Goal: Transaction & Acquisition: Purchase product/service

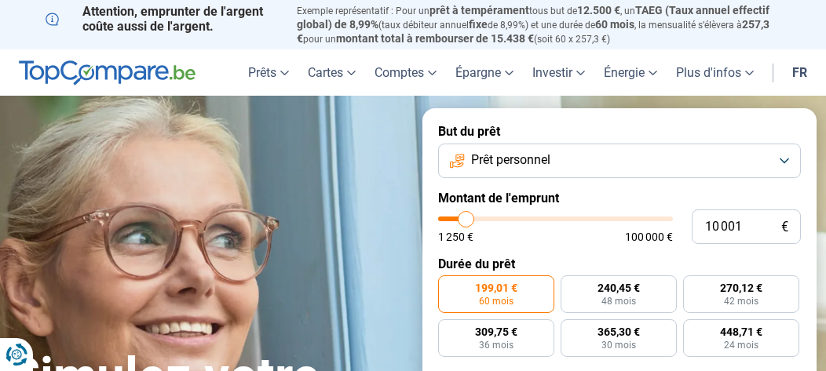
click at [785, 162] on button "Prêt personnel" at bounding box center [619, 161] width 363 height 35
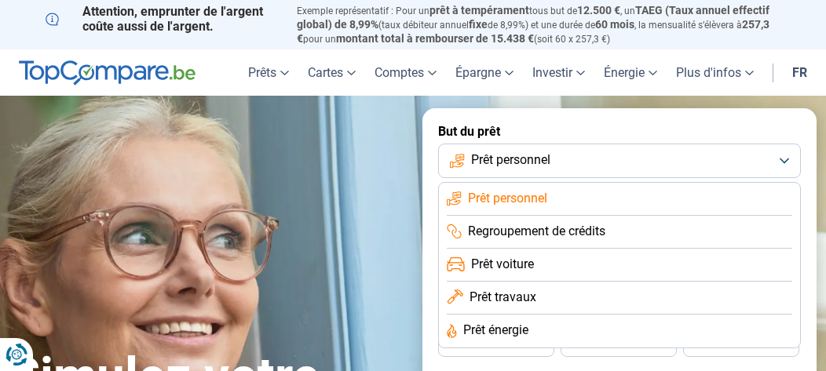
click at [561, 302] on li "Prêt travaux" at bounding box center [620, 298] width 346 height 33
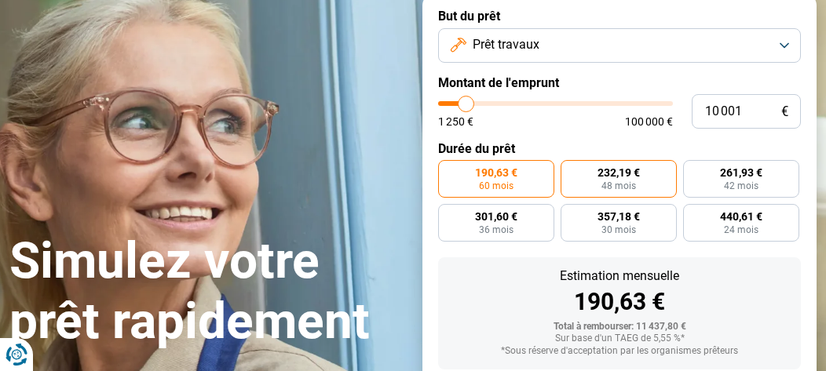
scroll to position [114, 0]
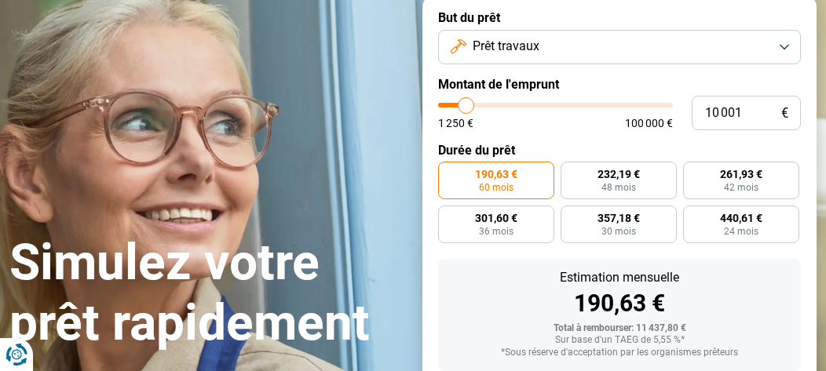
type input "49 000"
type input "49000"
click at [552, 106] on input "range" at bounding box center [555, 105] width 235 height 5
radio input "false"
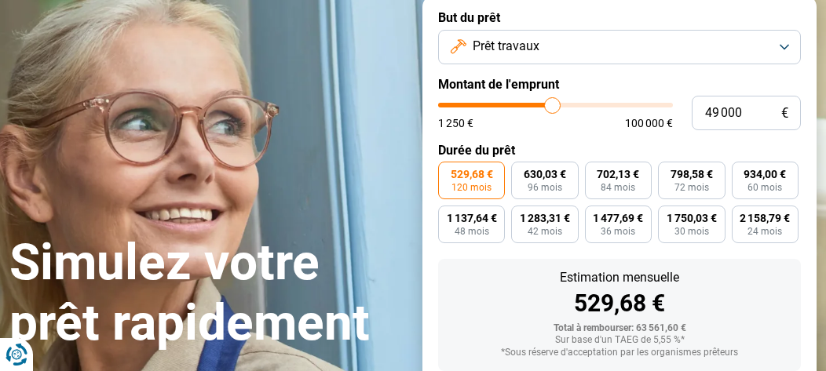
scroll to position [208, 0]
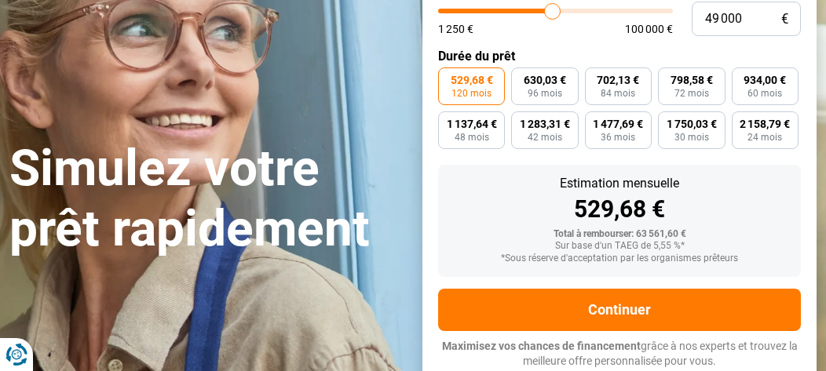
type input "35 500"
type input "35500"
click at [522, 11] on input "range" at bounding box center [555, 11] width 235 height 5
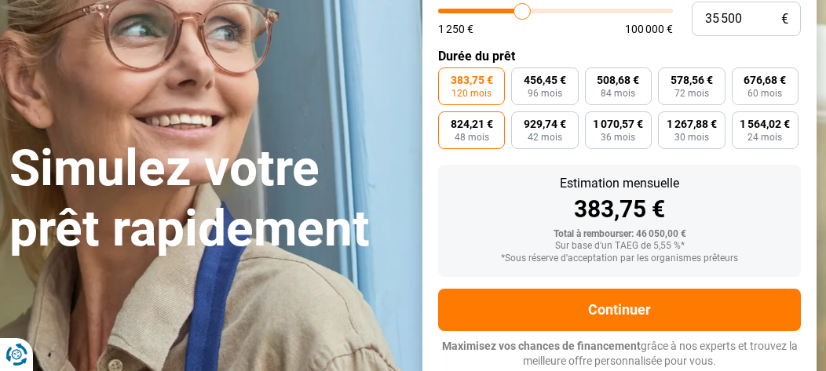
click at [466, 135] on span "48 mois" at bounding box center [472, 137] width 35 height 9
click at [448, 122] on input "824,21 € 48 mois" at bounding box center [443, 117] width 10 height 10
radio input "true"
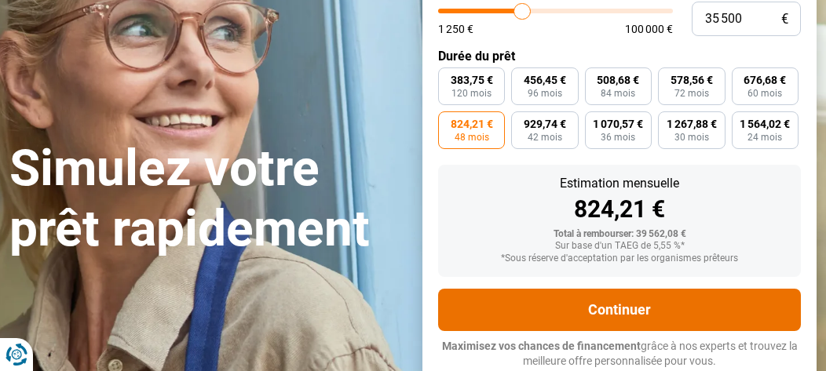
click at [624, 309] on button "Continuer" at bounding box center [619, 310] width 363 height 42
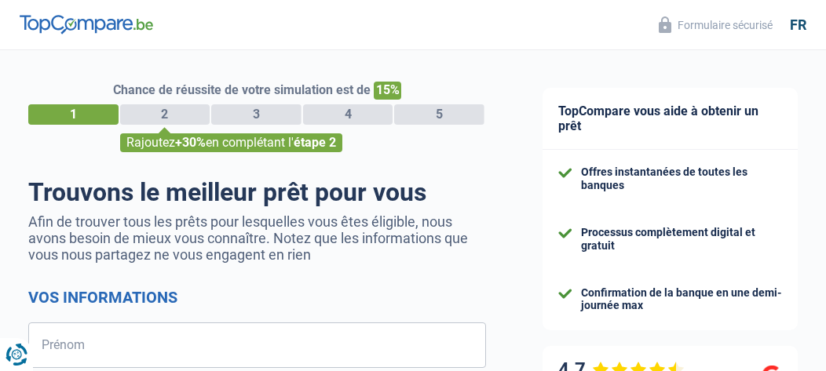
select select "32"
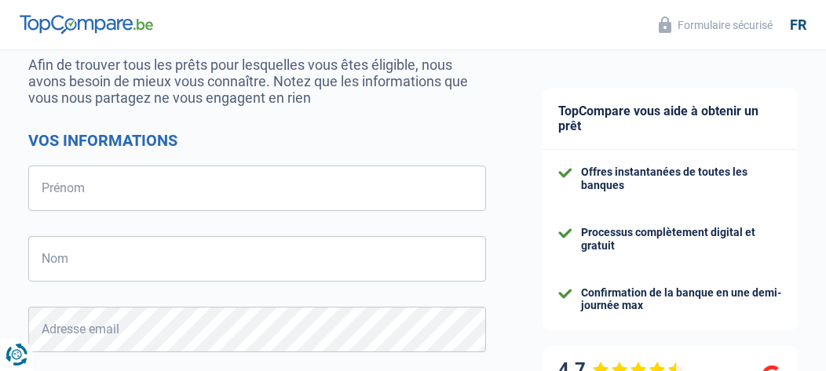
scroll to position [188, 0]
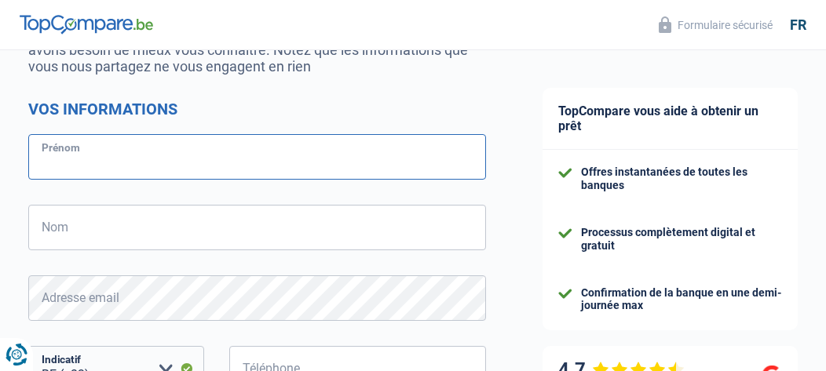
click at [94, 156] on input "Prénom" at bounding box center [257, 157] width 458 height 46
type input "Abdellah"
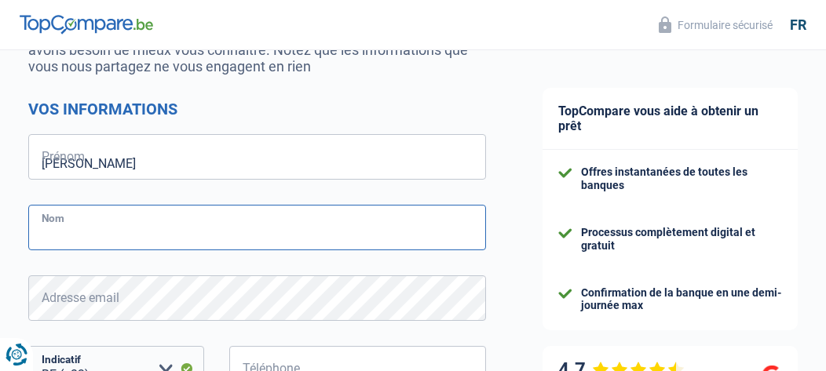
type input "ABID"
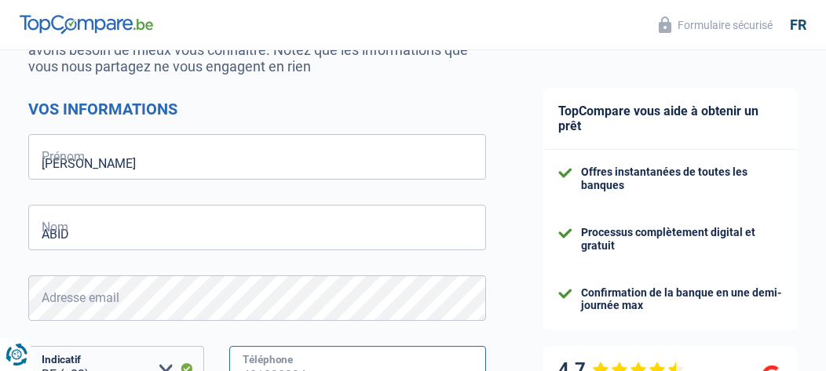
type input "485118617"
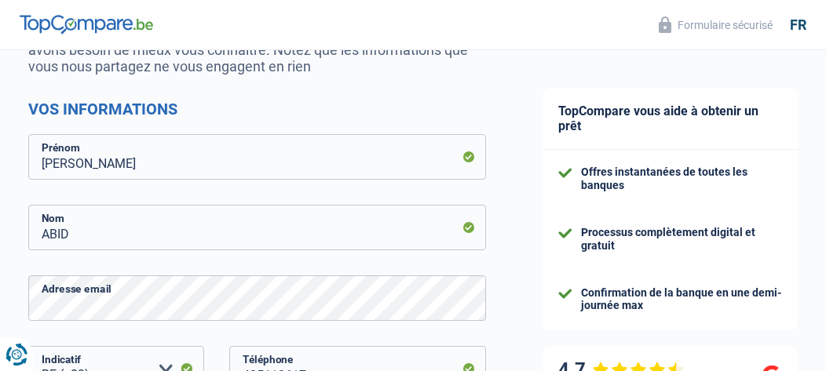
click at [526, 298] on div "TopCompare vous aide à obtenir un prêt Offres instantanées de toutes les banque…" at bounding box center [670, 275] width 312 height 827
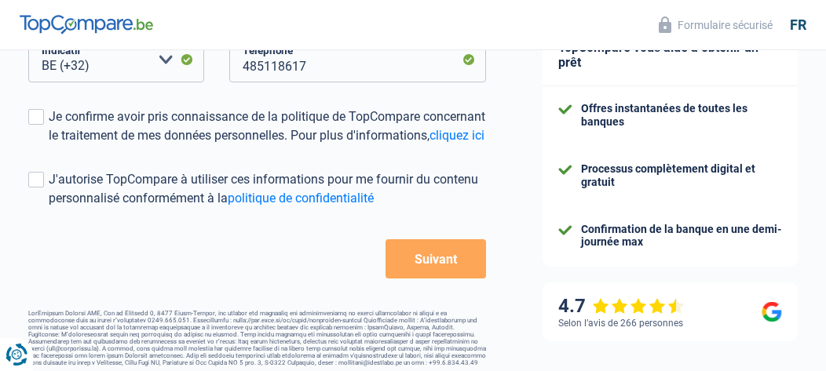
scroll to position [503, 0]
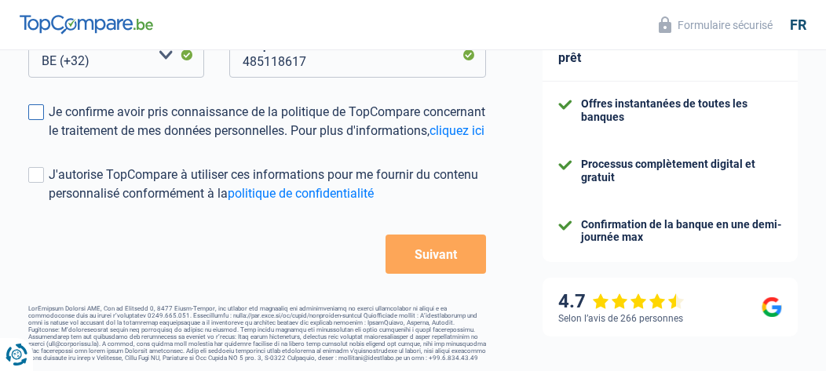
click at [39, 115] on span at bounding box center [36, 112] width 16 height 16
click at [49, 141] on input "Je confirme avoir pris connaissance de la politique de TopCompare concernant le…" at bounding box center [49, 141] width 0 height 0
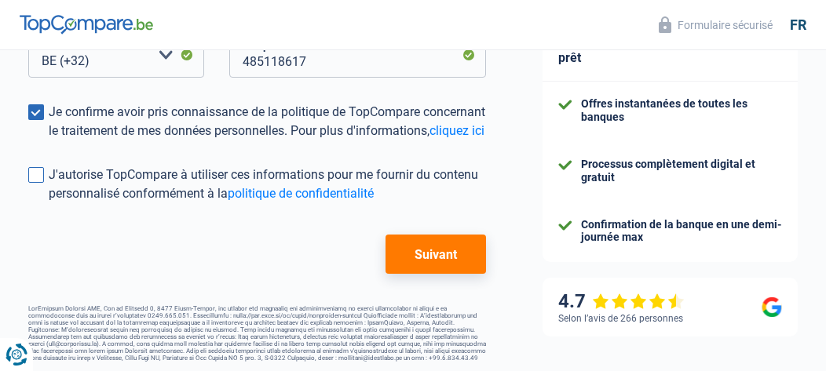
click at [38, 183] on span at bounding box center [36, 175] width 16 height 16
click at [49, 203] on input "J'autorise TopCompare à utiliser ces informations pour me fournir du contenu pe…" at bounding box center [49, 203] width 0 height 0
click at [439, 274] on button "Suivant" at bounding box center [436, 254] width 101 height 39
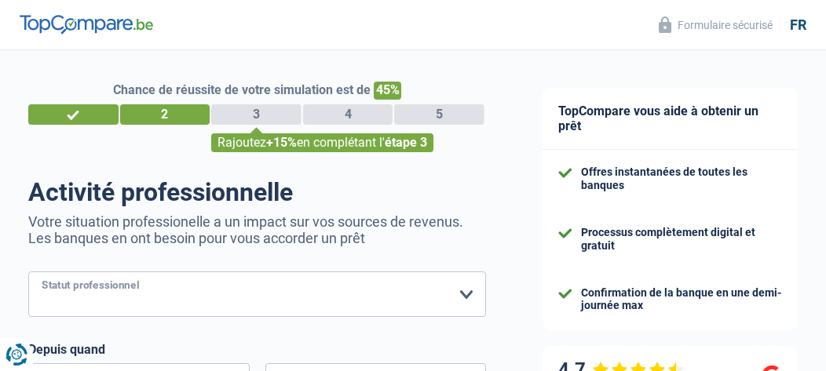
click at [467, 298] on select "Ouvrier Employé privé Employé public Invalide Indépendant Pensionné Chômeur Mut…" at bounding box center [257, 295] width 458 height 46
select select "retired"
click at [28, 273] on select "Ouvrier Employé privé Employé public Invalide Indépendant Pensionné Chômeur Mut…" at bounding box center [257, 295] width 458 height 46
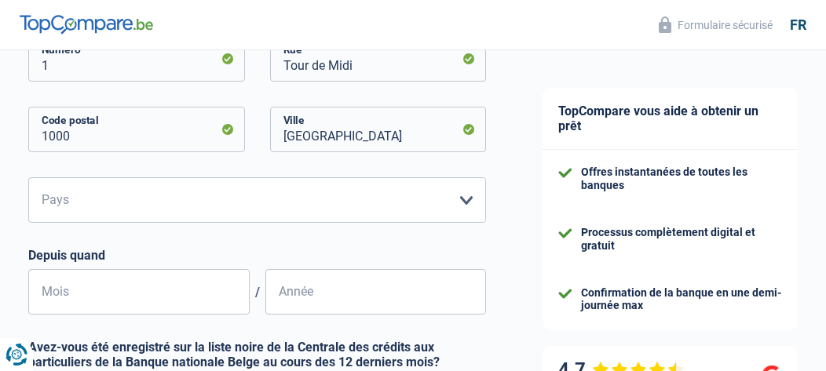
scroll to position [408, 0]
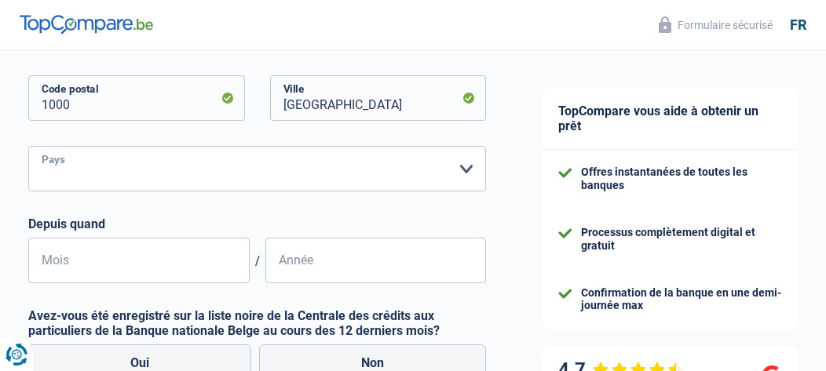
click at [467, 173] on select "Belgique Luxembourg Veuillez sélectionner une option" at bounding box center [257, 169] width 458 height 46
select select "BE"
click at [28, 148] on select "Belgique Luxembourg Veuillez sélectionner une option" at bounding box center [257, 169] width 458 height 46
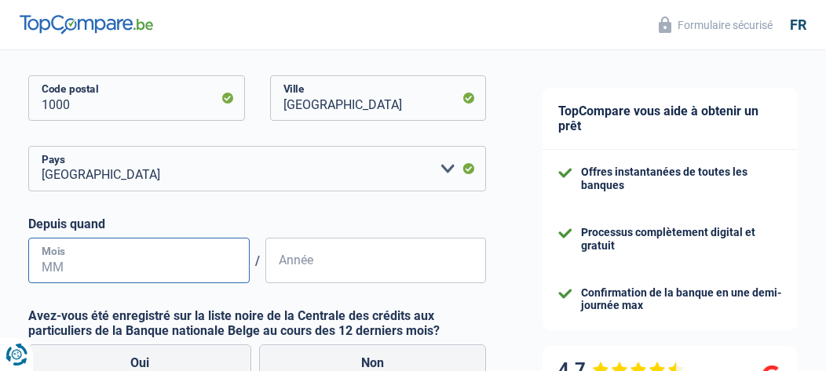
click at [134, 263] on input "Mois" at bounding box center [138, 261] width 221 height 46
type input "04"
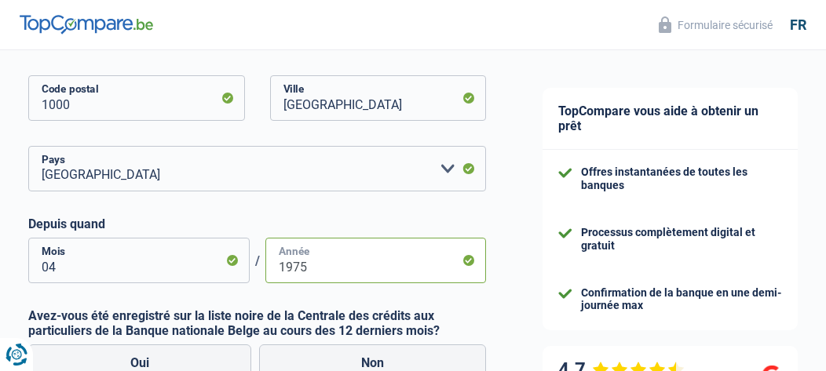
type input "1975"
click at [495, 324] on div "Chance de réussite de votre simulation est de 45% 1 2 3 4 5 Rajoutez +15% en co…" at bounding box center [257, 124] width 514 height 977
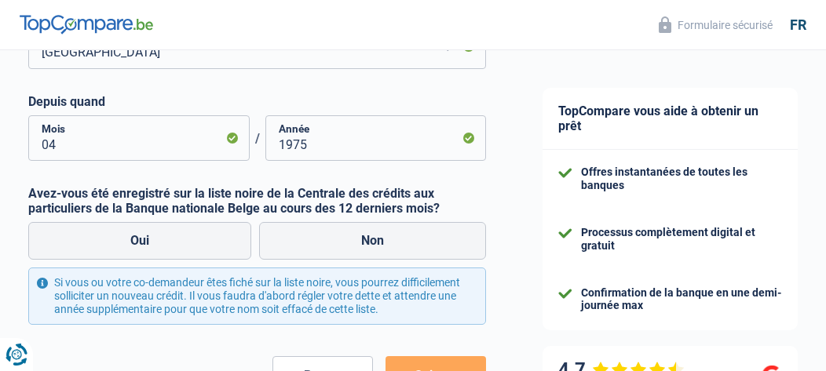
scroll to position [534, 0]
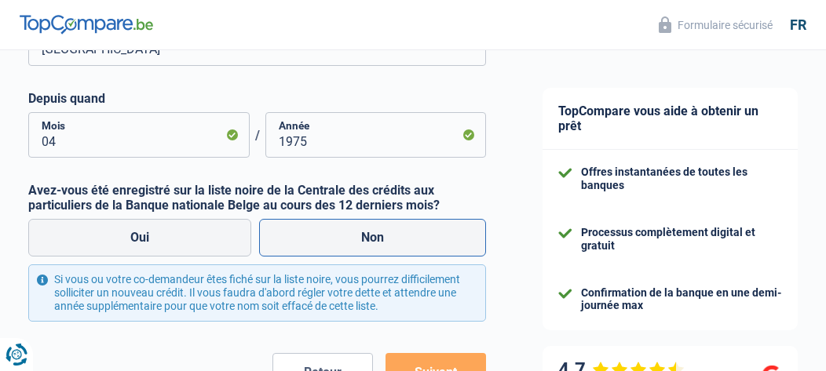
click at [371, 240] on label "Non" at bounding box center [372, 238] width 227 height 38
click at [371, 240] on input "Non" at bounding box center [372, 238] width 227 height 38
radio input "true"
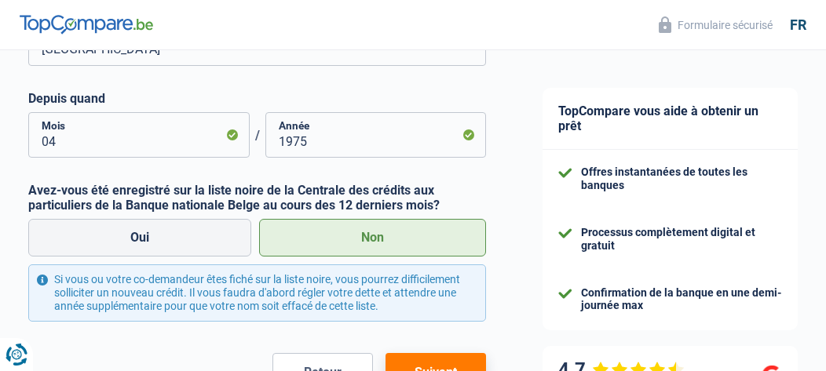
click at [371, 240] on label "Non" at bounding box center [372, 238] width 227 height 38
click at [371, 240] on input "Non" at bounding box center [372, 238] width 227 height 38
click at [28, 219] on input "Oui" at bounding box center [139, 238] width 223 height 38
radio input "true"
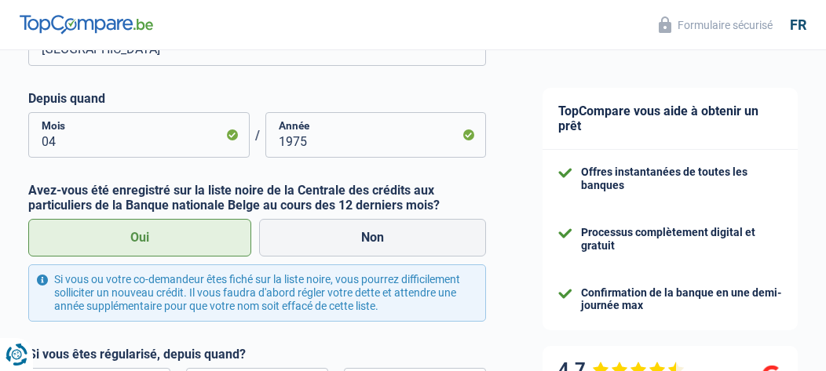
click at [259, 219] on input "Non" at bounding box center [372, 238] width 227 height 38
radio input "true"
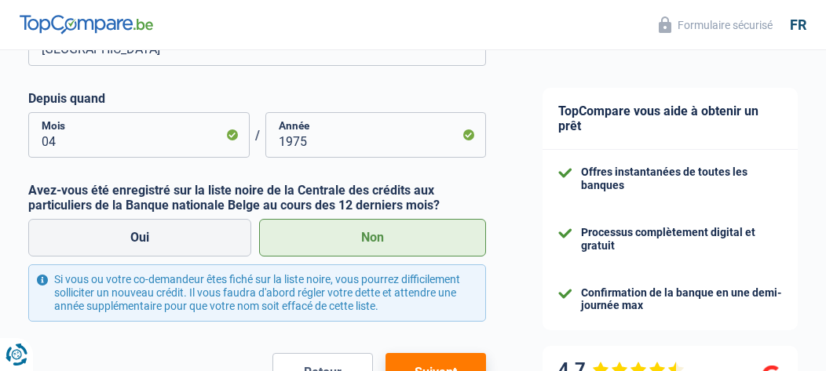
click at [532, 285] on div "TopCompare vous aide à obtenir un prêt Offres instantanées de toutes les banque…" at bounding box center [670, 4] width 312 height 977
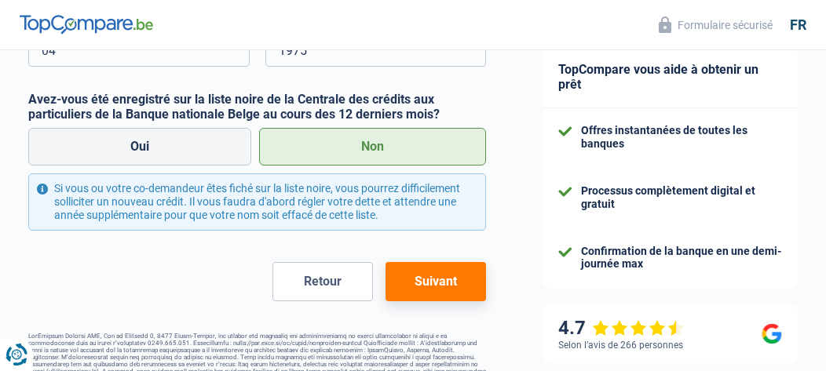
scroll to position [628, 0]
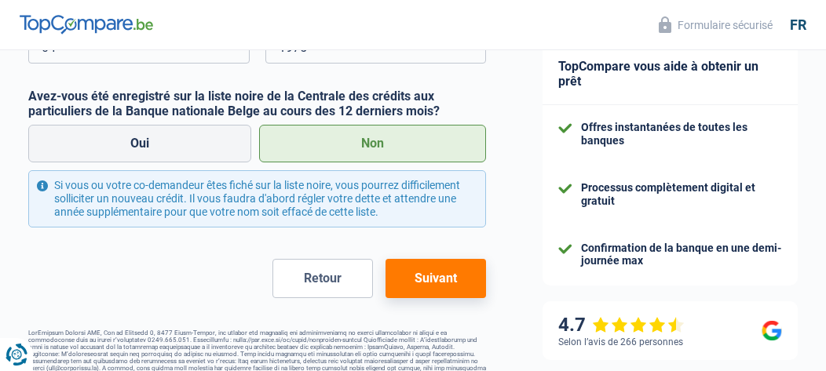
click at [431, 273] on button "Suivant" at bounding box center [436, 278] width 101 height 39
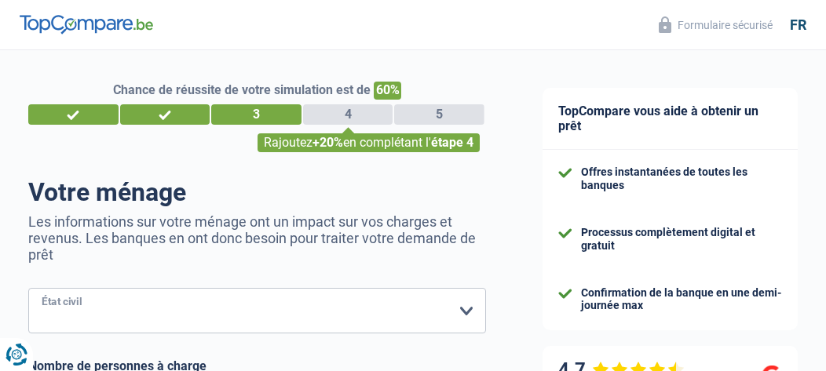
click at [468, 313] on select "Célibataire Marié(e) Cohabitant(e) légal(e) Divorcé(e) Veuf(ve) Séparé (de fait…" at bounding box center [257, 311] width 458 height 46
select select "married"
click at [28, 291] on select "Célibataire Marié(e) Cohabitant(e) légal(e) Divorcé(e) Veuf(ve) Séparé (de fait…" at bounding box center [257, 311] width 458 height 46
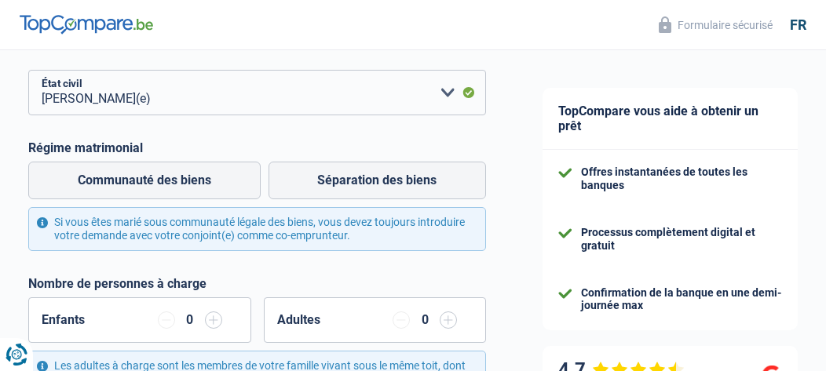
scroll to position [220, 0]
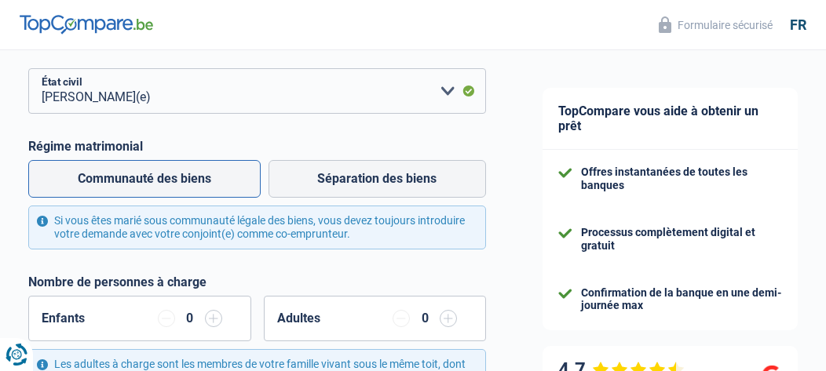
click at [168, 182] on label "Communauté des biens" at bounding box center [144, 179] width 232 height 38
click at [168, 182] on input "Communauté des biens" at bounding box center [144, 179] width 232 height 38
radio input "true"
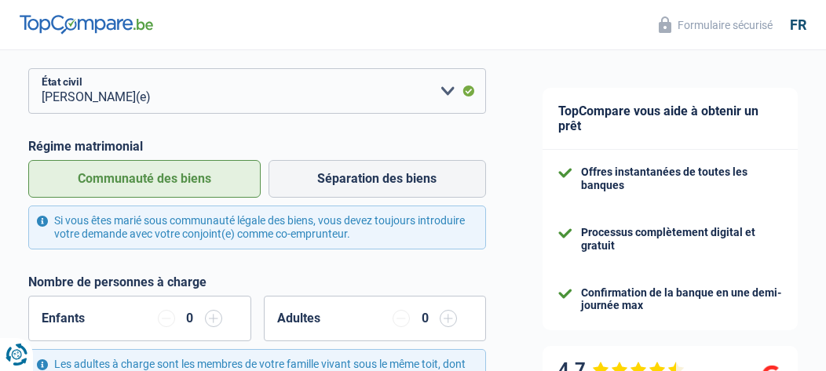
click at [168, 182] on label "Communauté des biens" at bounding box center [144, 179] width 232 height 38
click at [168, 182] on input "Communauté des biens" at bounding box center [144, 179] width 232 height 38
click at [41, 177] on label "Communauté des biens" at bounding box center [144, 179] width 232 height 38
click at [41, 177] on input "Communauté des biens" at bounding box center [144, 179] width 232 height 38
click at [41, 177] on label "Communauté des biens" at bounding box center [144, 179] width 232 height 38
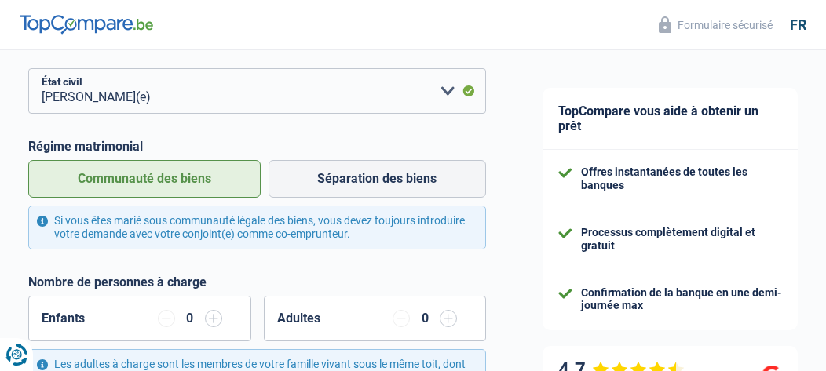
click at [41, 177] on input "Communauté des biens" at bounding box center [144, 179] width 232 height 38
click at [240, 182] on label "Communauté des biens" at bounding box center [144, 179] width 232 height 38
click at [240, 182] on input "Communauté des biens" at bounding box center [144, 179] width 232 height 38
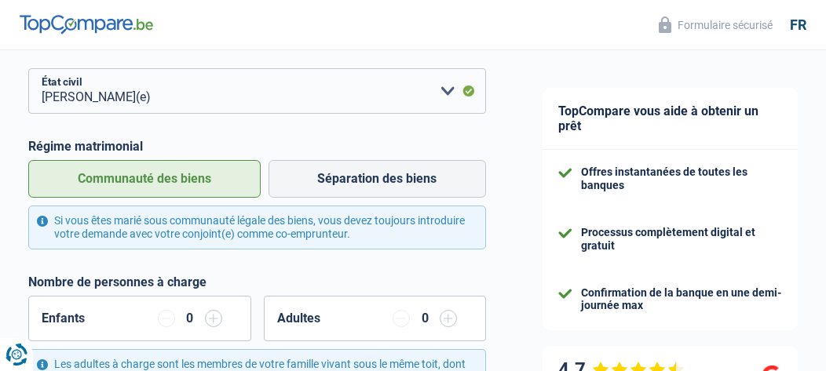
click at [269, 160] on input "Séparation des biens" at bounding box center [378, 179] width 218 height 38
radio input "true"
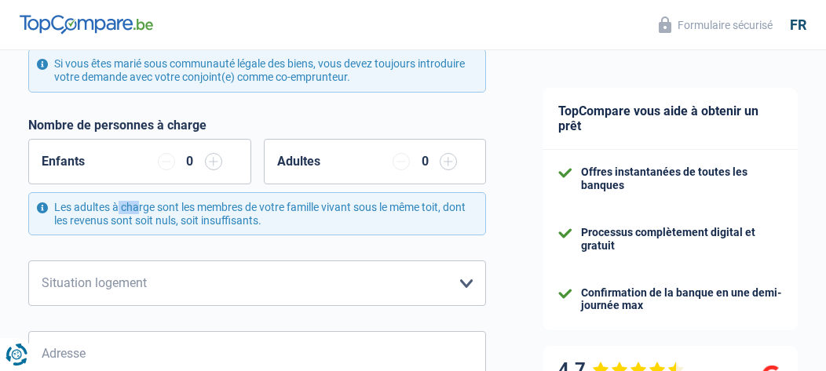
scroll to position [408, 0]
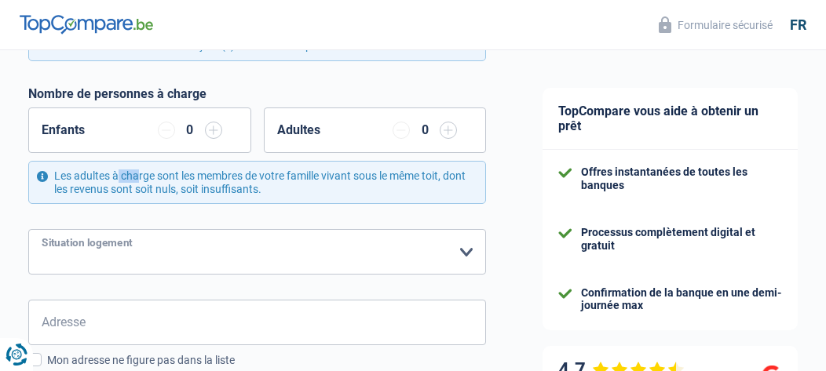
click at [463, 250] on select "Locataire Propriétaire avec prêt hypothécaire Propriétaire sans prêt hypothécai…" at bounding box center [257, 252] width 458 height 46
select select "ownerWithoutMortgage"
click at [28, 231] on select "Locataire Propriétaire avec prêt hypothécaire Propriétaire sans prêt hypothécai…" at bounding box center [257, 252] width 458 height 46
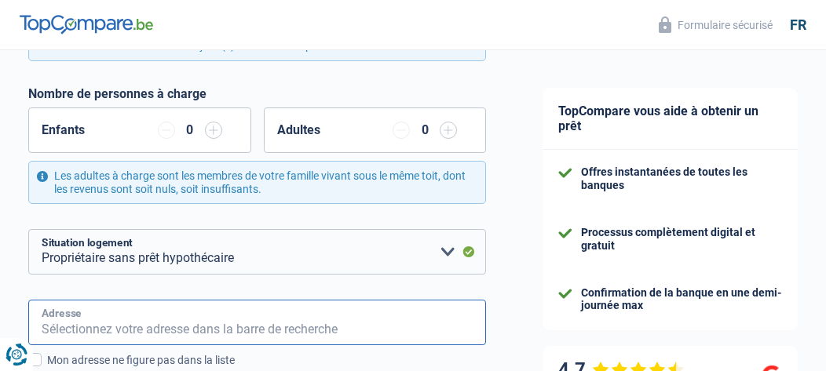
click at [68, 316] on input "Adresse" at bounding box center [257, 323] width 458 height 46
type input "Rue Jean Baptiste Janssen 57"
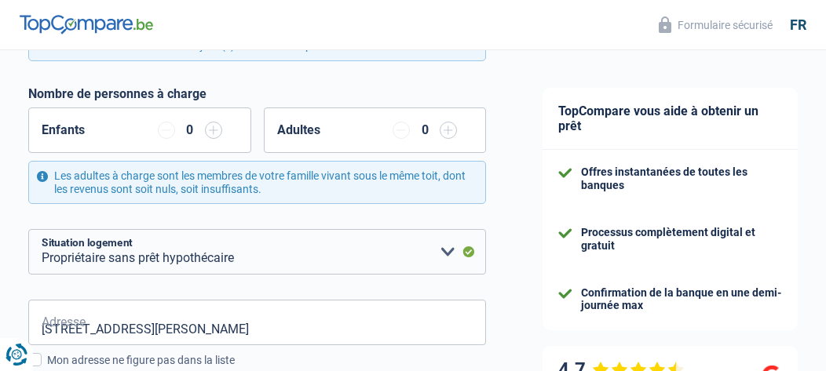
type input "Belgique"
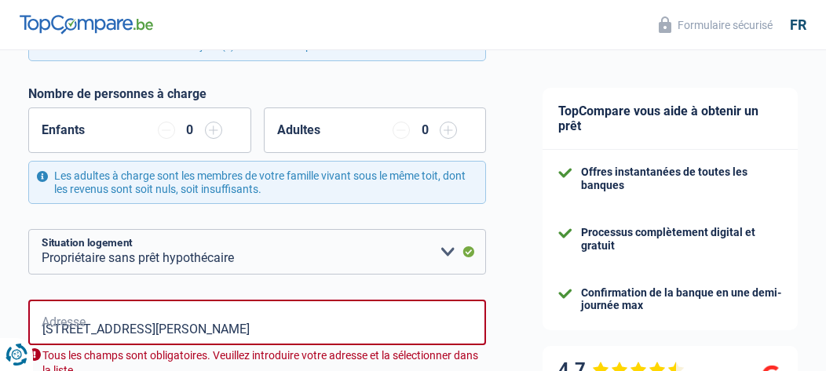
type input "Belgique"
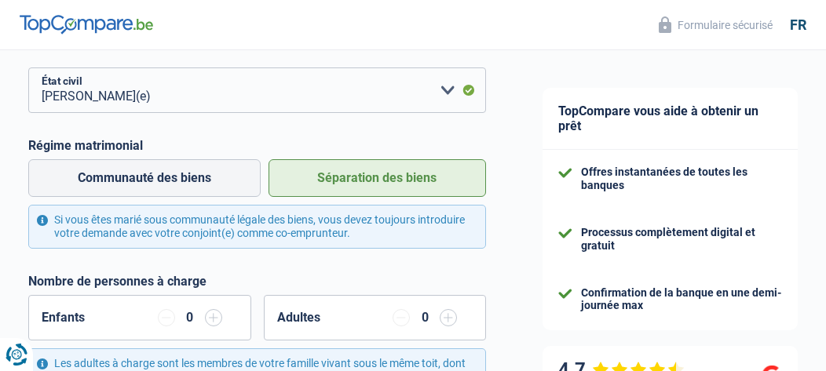
scroll to position [220, 0]
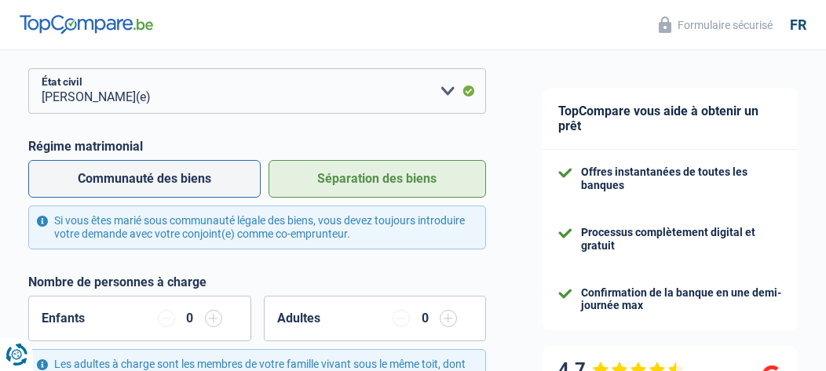
click at [174, 171] on label "Communauté des biens" at bounding box center [144, 179] width 232 height 38
click at [174, 171] on input "Communauté des biens" at bounding box center [144, 179] width 232 height 38
radio input "true"
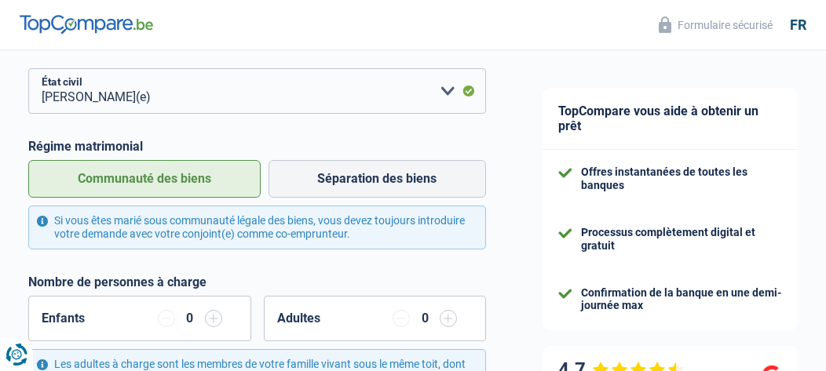
click at [174, 171] on label "Communauté des biens" at bounding box center [144, 179] width 232 height 38
click at [174, 171] on input "Communauté des biens" at bounding box center [144, 179] width 232 height 38
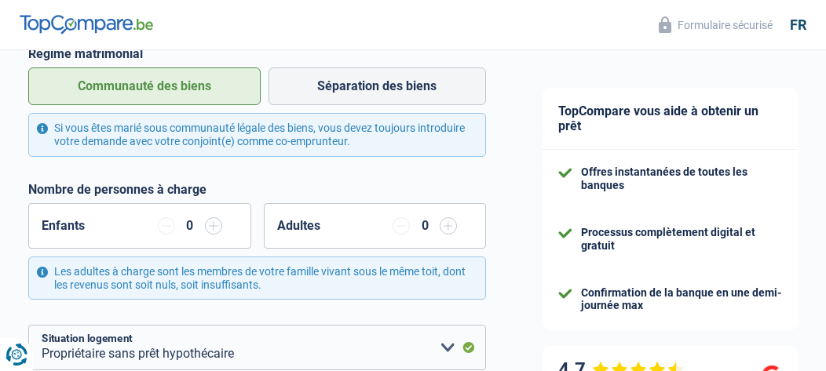
scroll to position [314, 0]
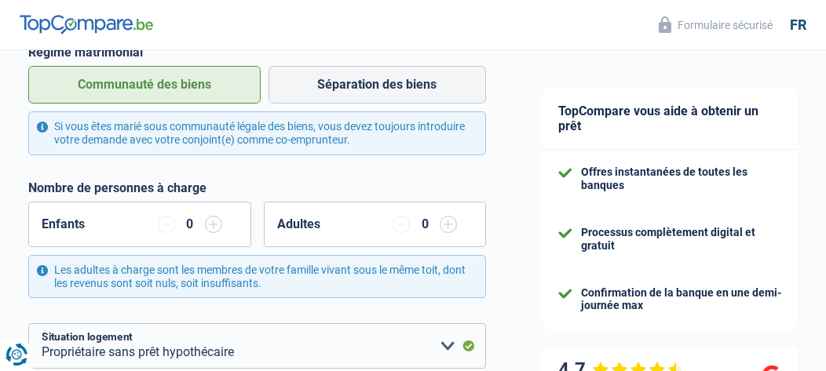
click at [192, 228] on div "0" at bounding box center [190, 224] width 14 height 13
click at [214, 226] on input "button" at bounding box center [213, 224] width 17 height 17
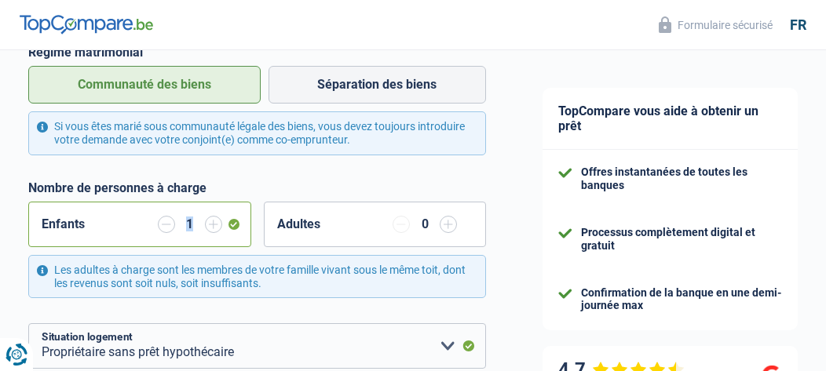
click at [166, 225] on input "button" at bounding box center [166, 224] width 17 height 17
click at [401, 225] on input "button" at bounding box center [401, 224] width 17 height 17
click at [447, 229] on input "button" at bounding box center [448, 224] width 17 height 17
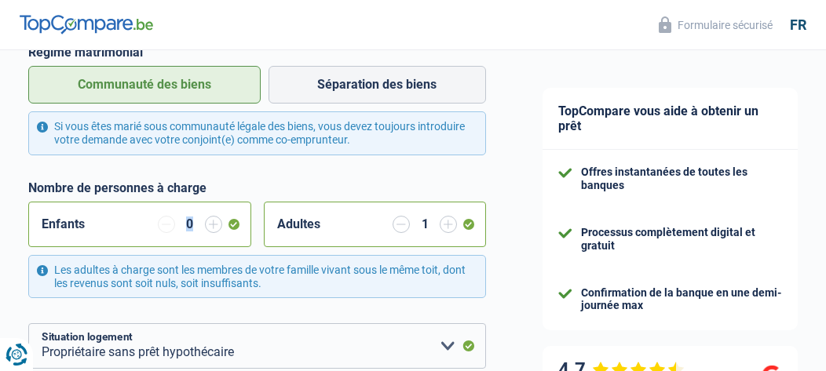
click at [398, 223] on input "button" at bounding box center [401, 224] width 17 height 17
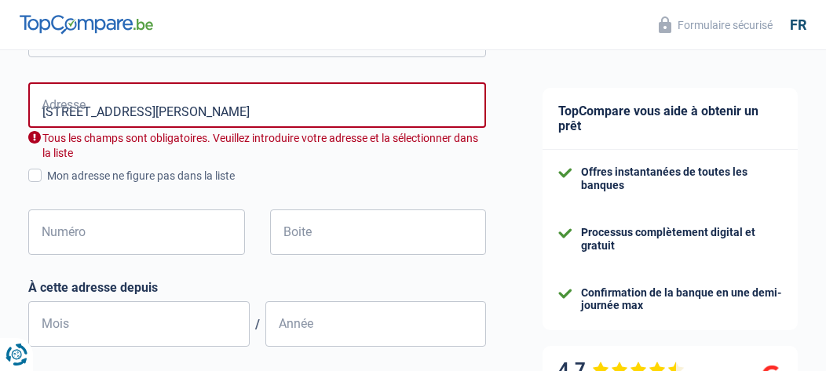
scroll to position [628, 0]
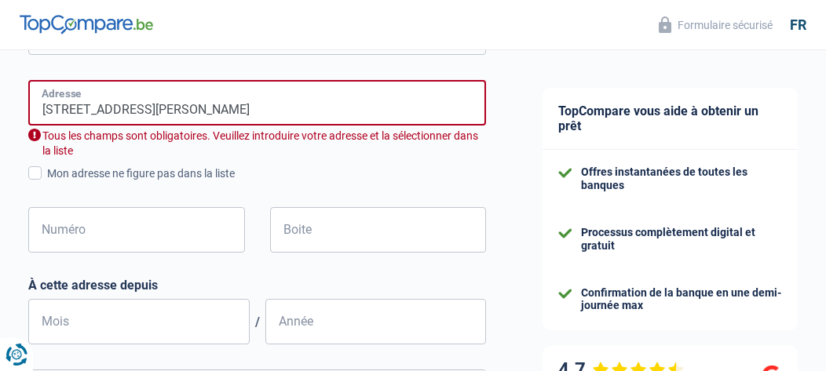
click at [225, 107] on input "Rue Jean Baptiste Janssen 57" at bounding box center [257, 103] width 458 height 46
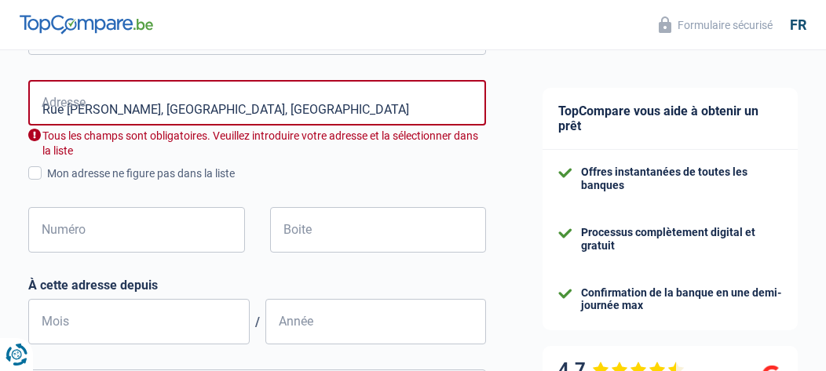
type input "Rue Jean-Baptiste Janssen, 1080, Molenbeek-Saint-Jean, BE"
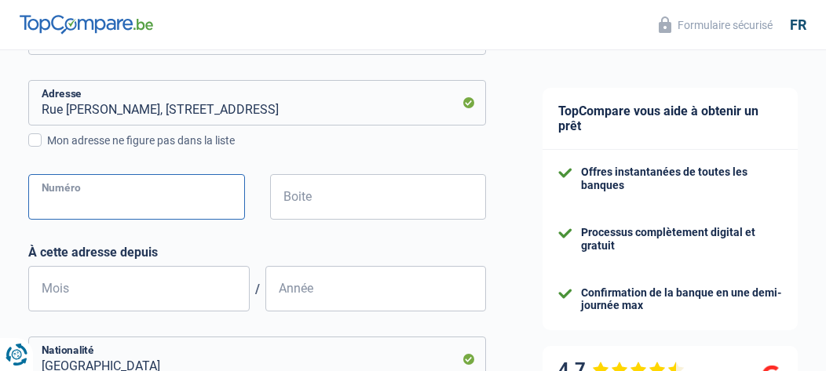
click at [95, 201] on input "Numéro" at bounding box center [136, 197] width 217 height 46
type input "57"
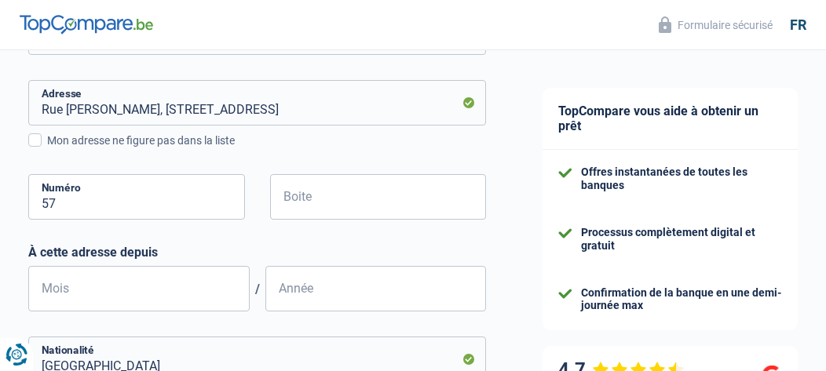
click at [336, 235] on div "Boite" at bounding box center [378, 209] width 241 height 71
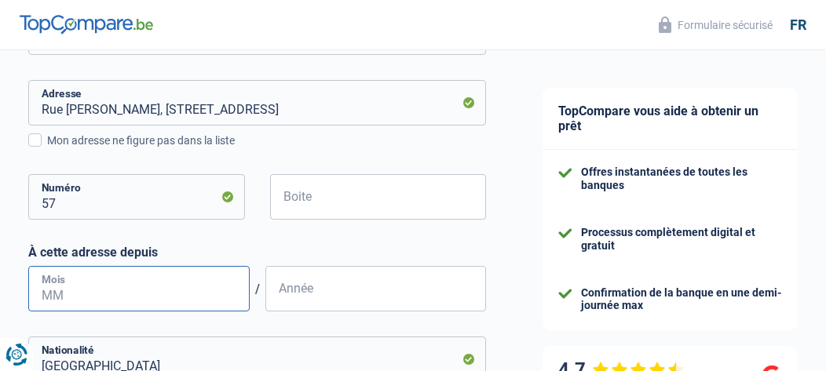
click at [128, 294] on input "Mois" at bounding box center [138, 289] width 221 height 46
type input "01"
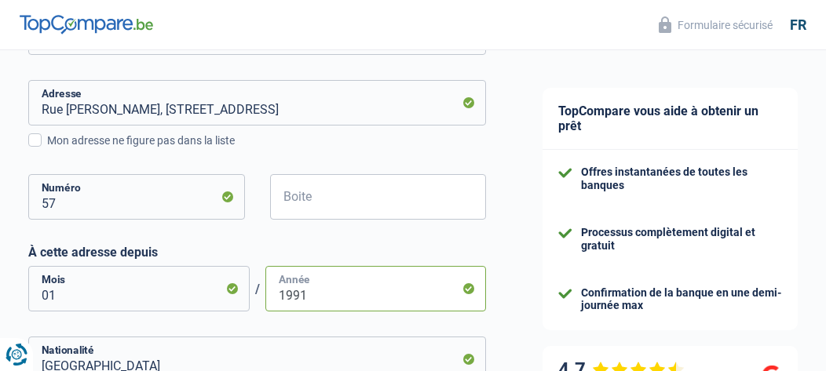
type input "1991"
click at [517, 327] on div "TopCompare vous aide à obtenir un prêt Offres instantanées de toutes les banque…" at bounding box center [670, 103] width 312 height 1362
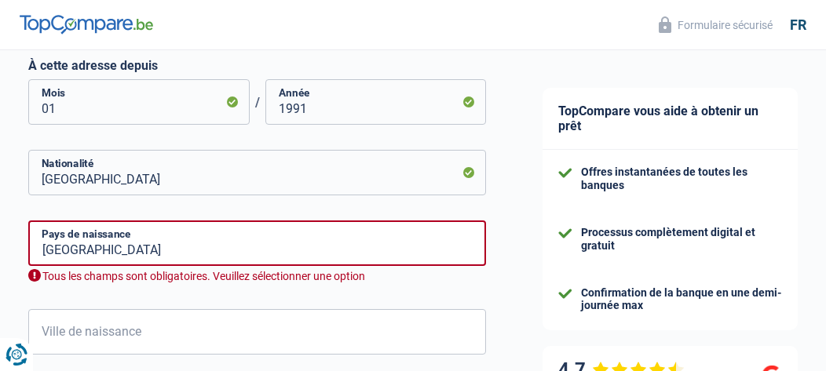
scroll to position [817, 0]
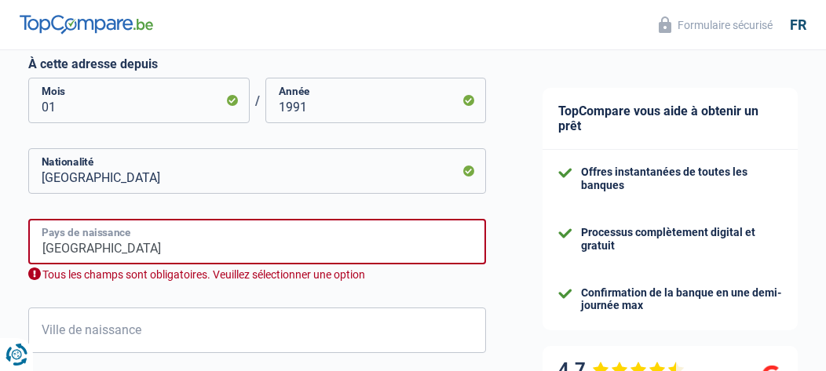
click at [112, 251] on input "Belgique" at bounding box center [257, 242] width 458 height 46
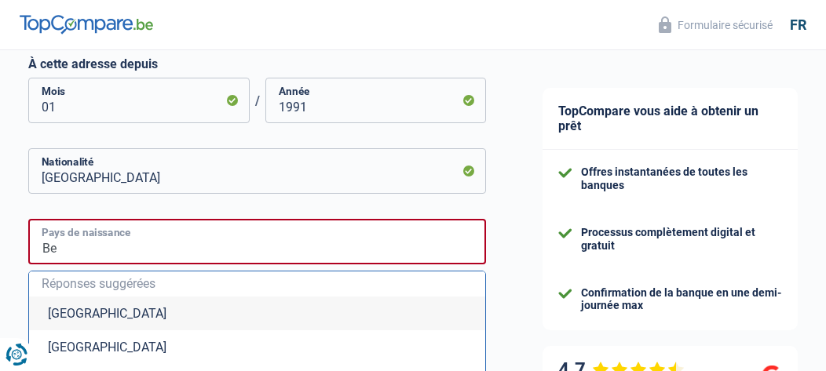
type input "B"
type input "Maroc"
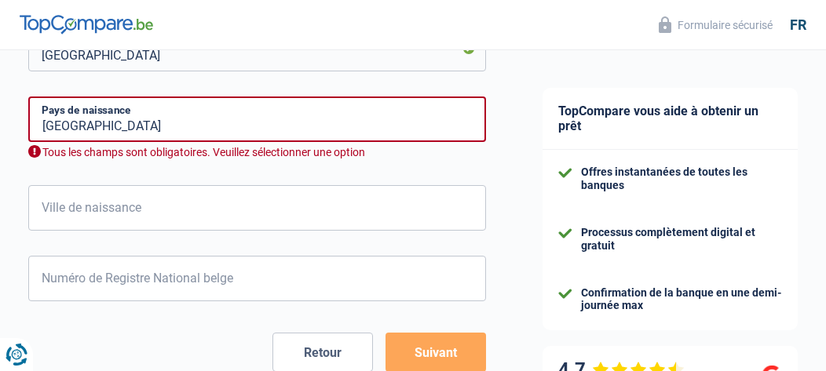
scroll to position [942, 0]
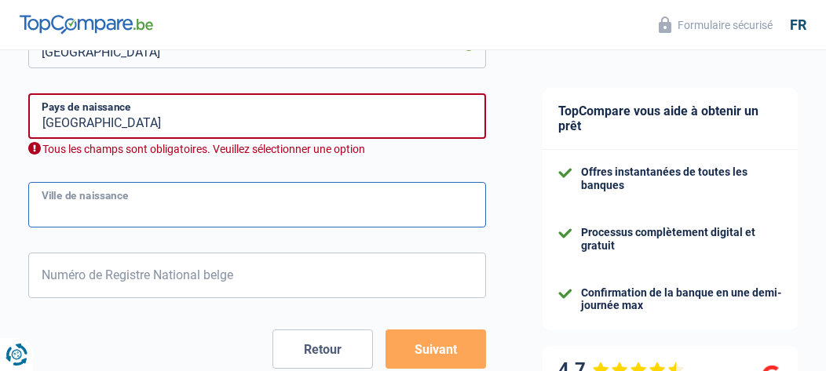
click at [102, 199] on input "Ville de naissance" at bounding box center [257, 205] width 458 height 46
type input "Tahla Taza"
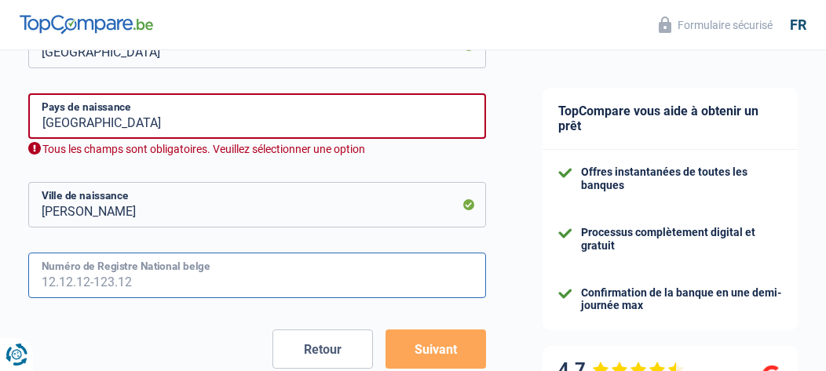
click at [154, 282] on input "Numéro de Registre National belge" at bounding box center [257, 276] width 458 height 46
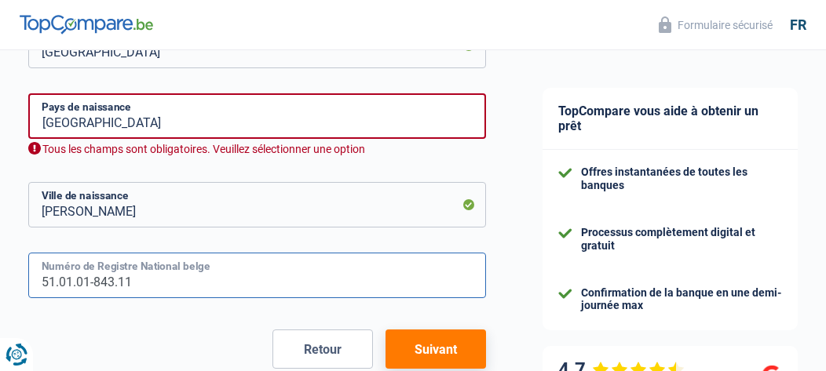
type input "51.01.01-843.11"
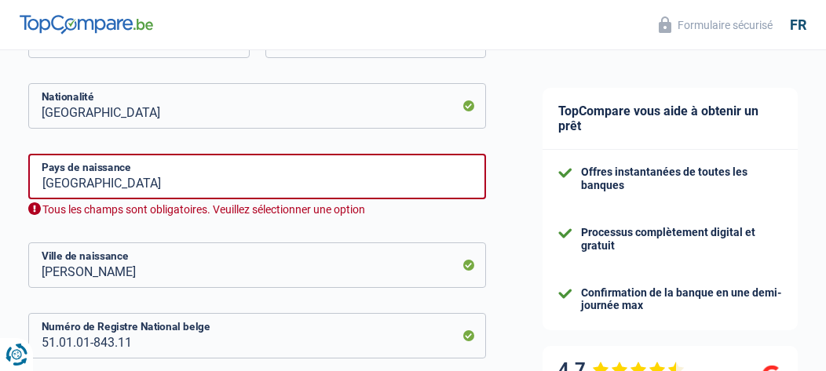
scroll to position [880, 0]
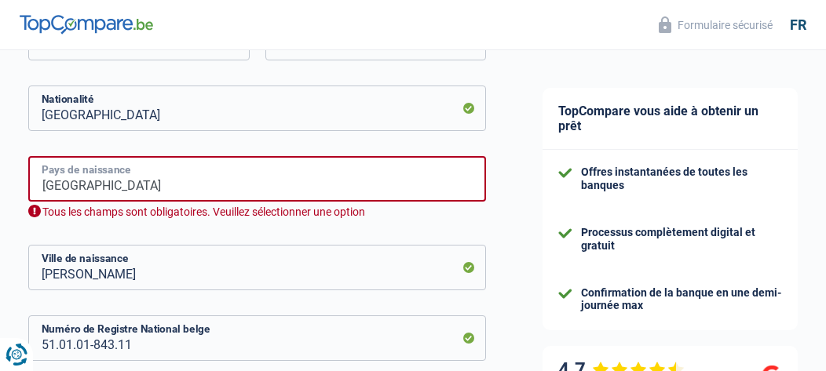
click at [417, 176] on input "Maroc" at bounding box center [257, 179] width 458 height 46
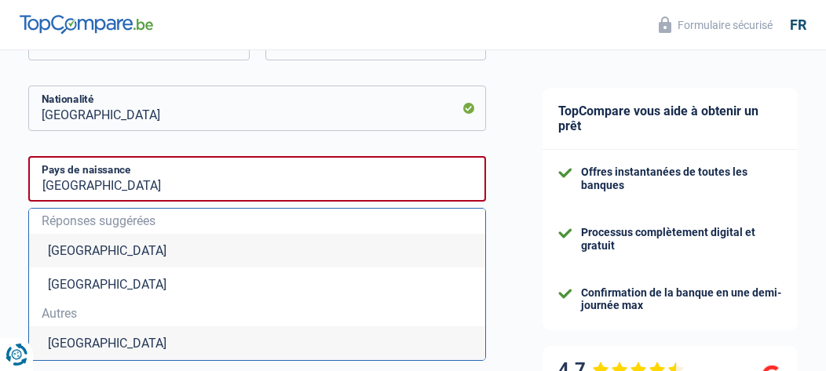
click at [67, 345] on li "Maroc" at bounding box center [257, 344] width 456 height 34
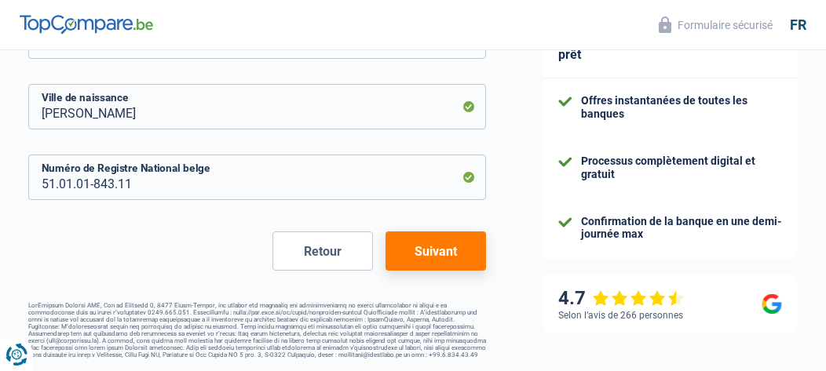
scroll to position [1026, 0]
click at [448, 249] on button "Suivant" at bounding box center [436, 251] width 101 height 39
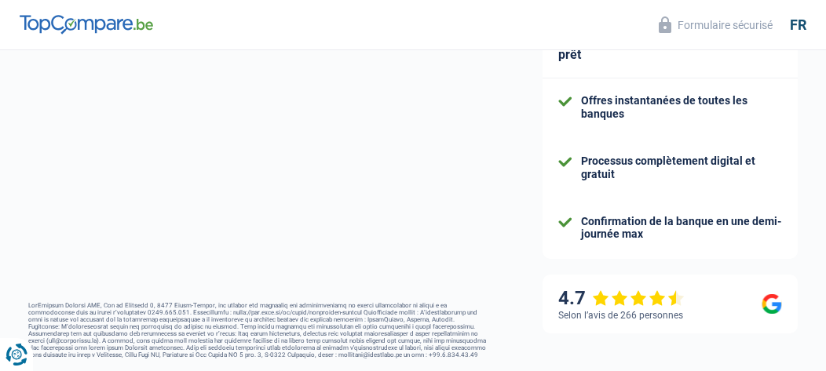
click at [448, 249] on button "Suivant" at bounding box center [436, 251] width 101 height 39
select select "pension"
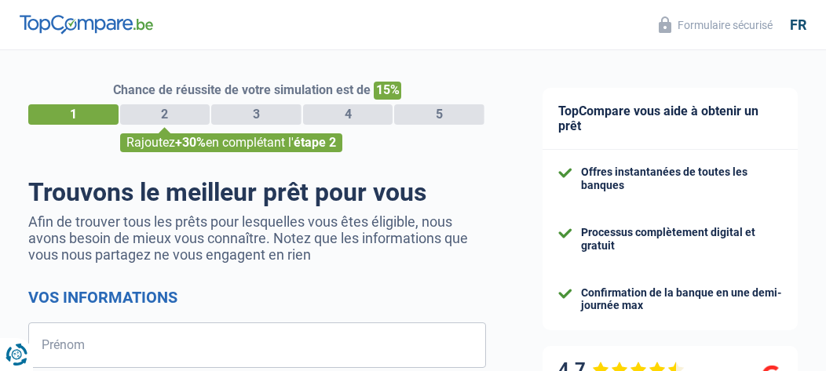
select select "32"
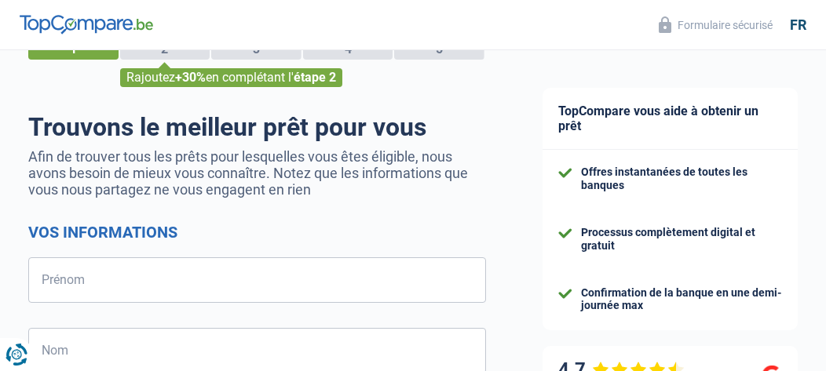
scroll to position [63, 0]
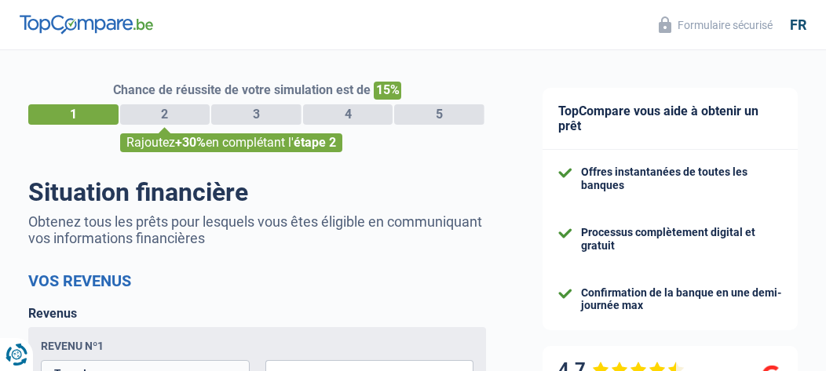
select select "pension"
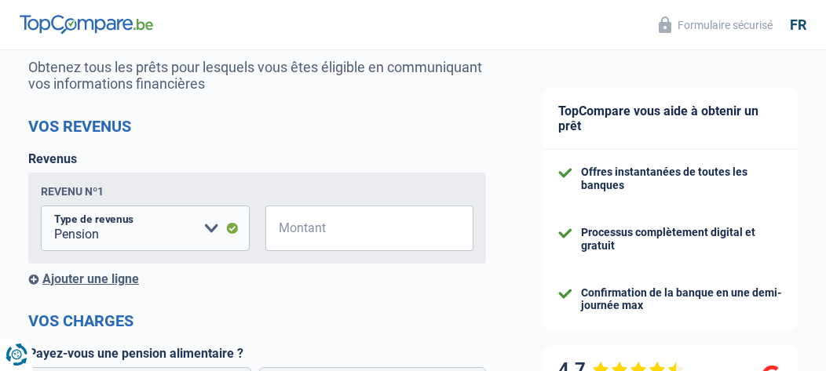
scroll to position [157, 0]
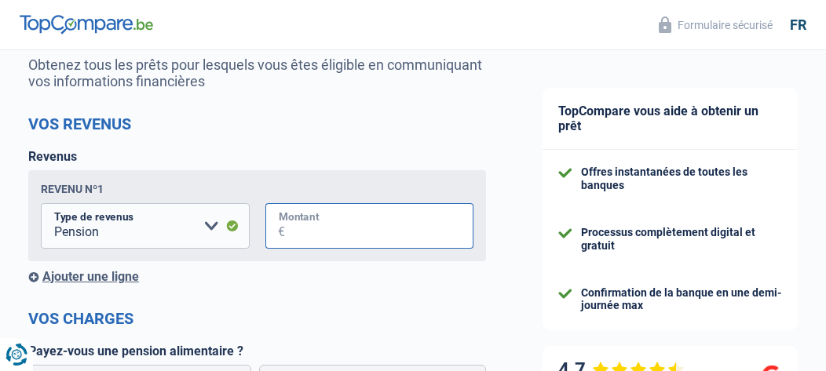
click at [355, 227] on input "Montant" at bounding box center [379, 226] width 189 height 46
type input "1.857"
click at [515, 283] on div "TopCompare vous aide à obtenir un prêt Offres instantanées de toutes les banque…" at bounding box center [670, 318] width 312 height 851
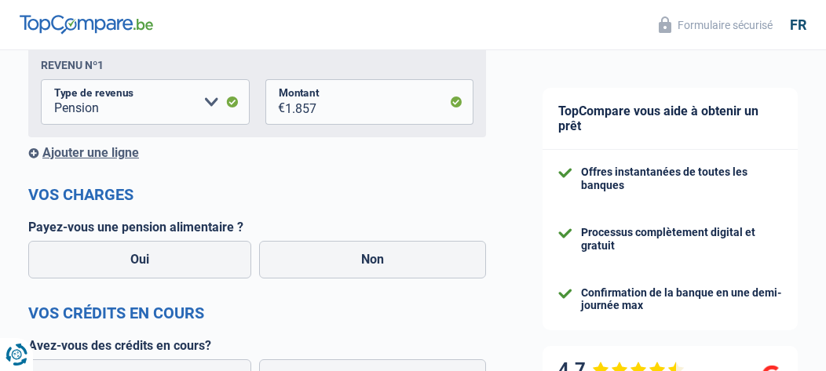
scroll to position [283, 0]
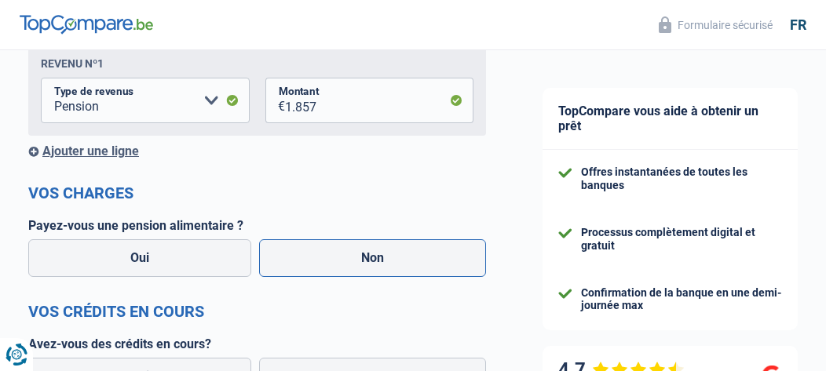
click at [373, 260] on label "Non" at bounding box center [372, 259] width 227 height 38
click at [373, 260] on input "Non" at bounding box center [372, 259] width 227 height 38
radio input "true"
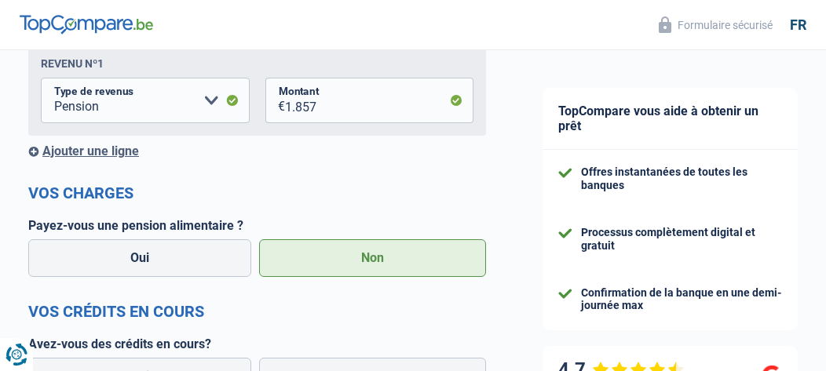
click at [373, 260] on label "Non" at bounding box center [372, 259] width 227 height 38
click at [373, 260] on input "Non" at bounding box center [372, 259] width 227 height 38
click at [434, 261] on label "Non" at bounding box center [372, 259] width 227 height 38
click at [434, 261] on input "Non" at bounding box center [372, 259] width 227 height 38
click at [434, 261] on label "Non" at bounding box center [372, 259] width 227 height 38
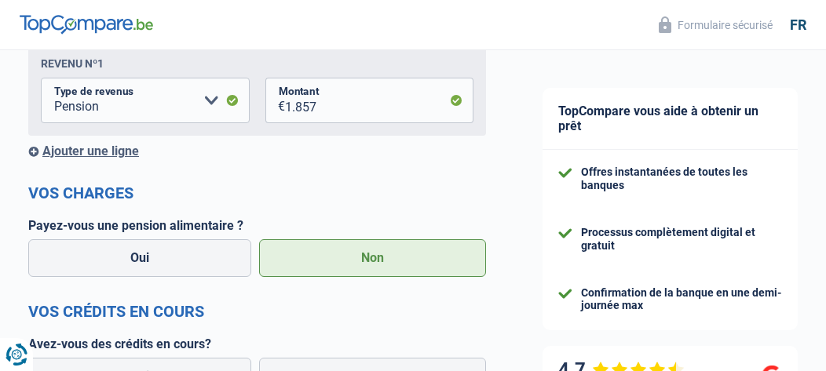
click at [434, 261] on input "Non" at bounding box center [372, 259] width 227 height 38
click at [434, 261] on label "Non" at bounding box center [372, 259] width 227 height 38
click at [434, 261] on input "Non" at bounding box center [372, 259] width 227 height 38
click at [28, 240] on input "Oui" at bounding box center [139, 259] width 223 height 38
radio input "true"
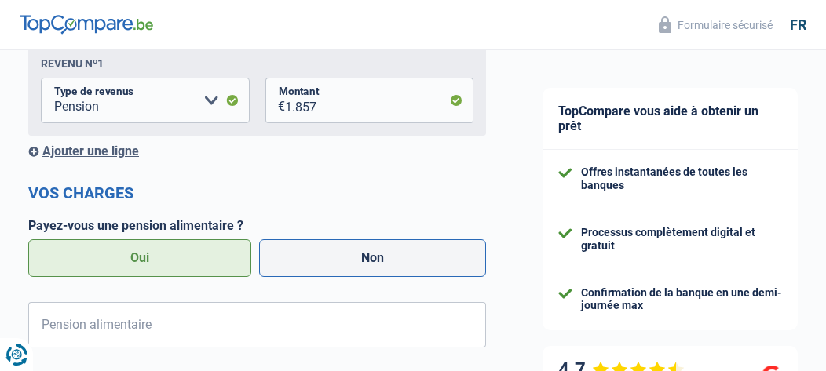
click at [437, 255] on label "Non" at bounding box center [372, 259] width 227 height 38
click at [437, 255] on input "Non" at bounding box center [372, 259] width 227 height 38
radio input "true"
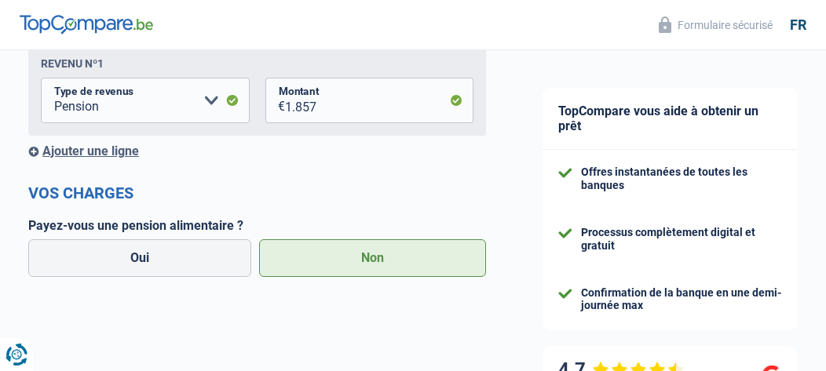
click at [437, 255] on label "Non" at bounding box center [372, 259] width 227 height 38
click at [437, 255] on input "Non" at bounding box center [372, 259] width 227 height 38
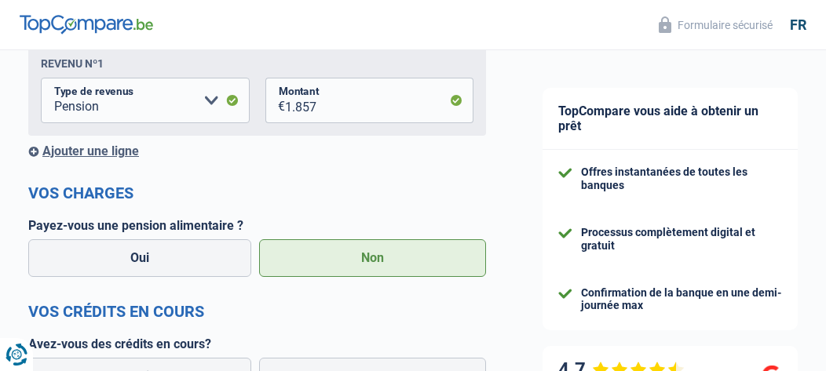
click at [471, 302] on form "Vos revenus Revenus Revenu nº1 Allocation d'handicap Allocations chômage Alloca…" at bounding box center [257, 253] width 458 height 529
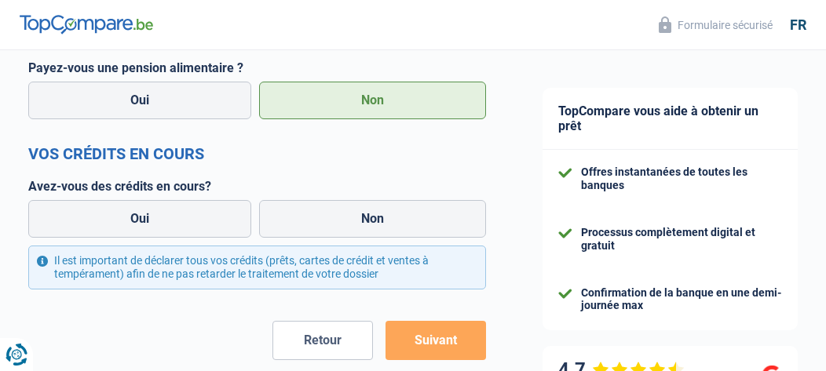
scroll to position [471, 0]
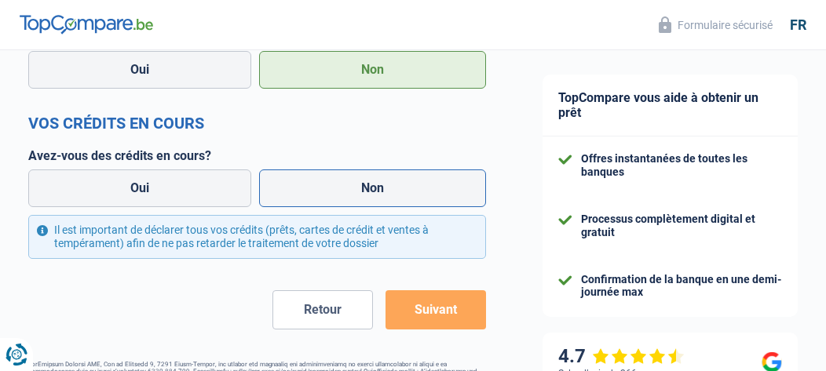
click at [371, 190] on label "Non" at bounding box center [372, 189] width 227 height 38
click at [371, 190] on input "Non" at bounding box center [372, 189] width 227 height 38
radio input "true"
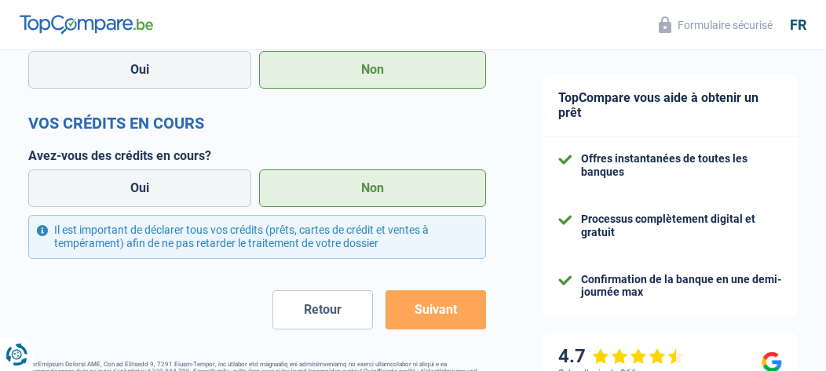
click at [371, 190] on label "Non" at bounding box center [372, 189] width 227 height 38
click at [371, 190] on input "Non" at bounding box center [372, 189] width 227 height 38
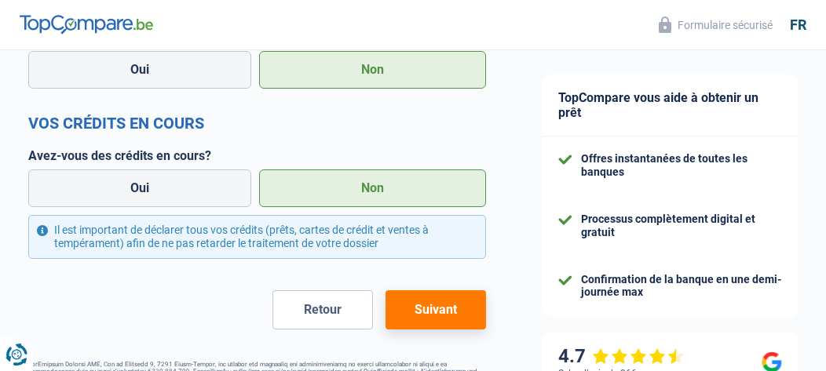
click at [521, 238] on div "TopCompare vous aide à obtenir un prêt Offres instantanées de toutes les banque…" at bounding box center [670, 4] width 312 height 851
click at [447, 316] on button "Suivant" at bounding box center [436, 310] width 101 height 39
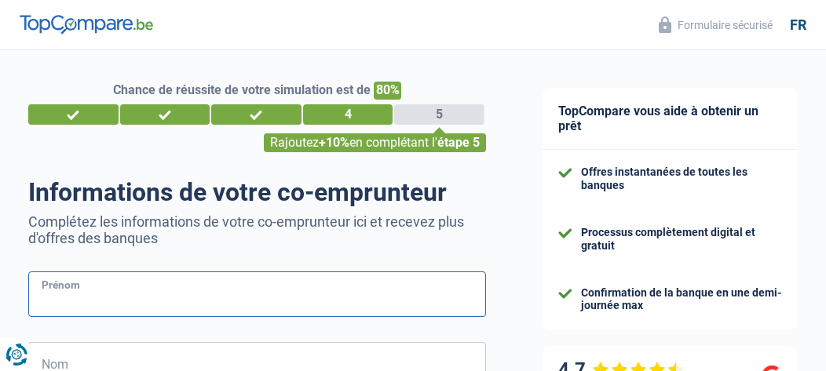
click at [55, 294] on input "Prénom" at bounding box center [257, 295] width 458 height 46
type input "K"
type input "FATIMA"
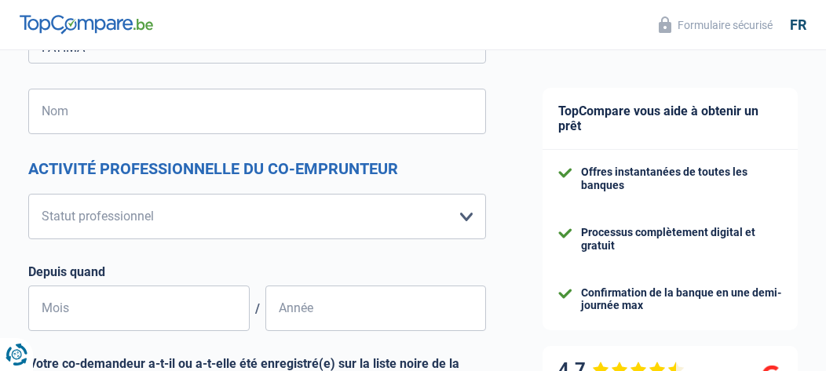
scroll to position [283, 0]
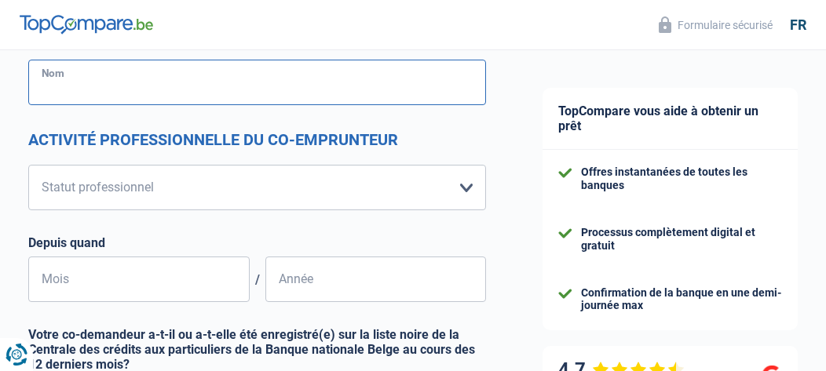
click at [60, 79] on input "Nom" at bounding box center [257, 83] width 458 height 46
type input "KARKOUCH"
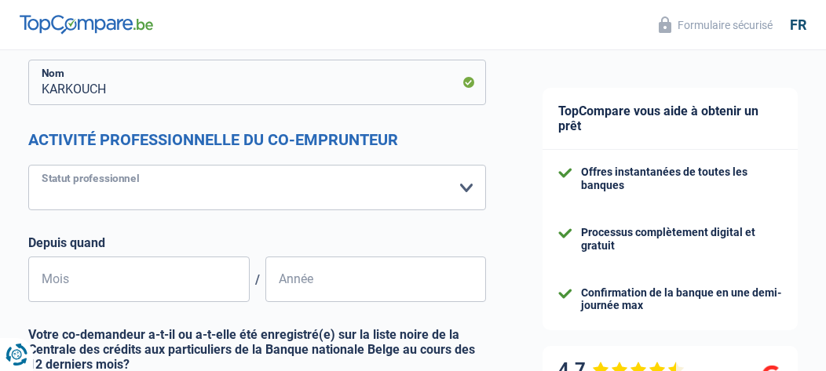
click at [466, 188] on select "Ouvrier Employé privé Employé public Invalide Indépendant Pensionné Chômeur Mut…" at bounding box center [257, 188] width 458 height 46
select select "retired"
click at [28, 166] on select "Ouvrier Employé privé Employé public Invalide Indépendant Pensionné Chômeur Mut…" at bounding box center [257, 188] width 458 height 46
select select "pension"
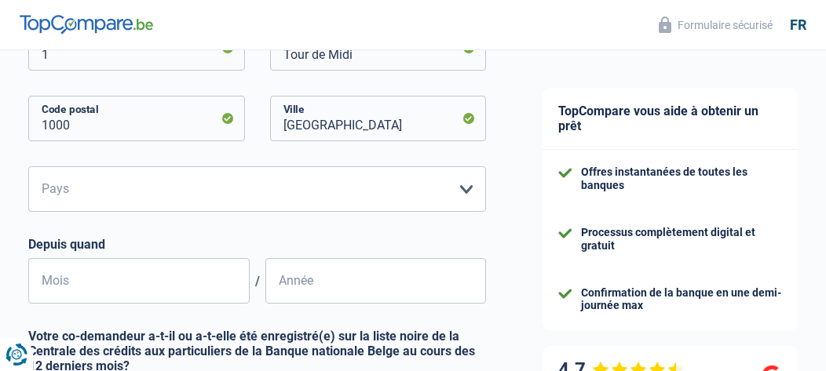
scroll to position [565, 0]
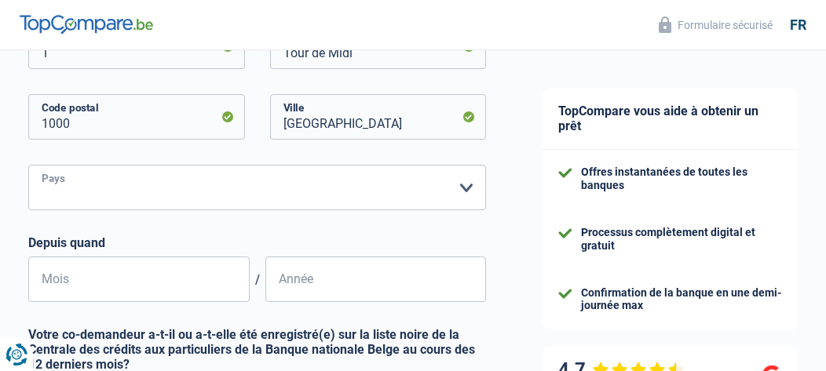
click at [471, 188] on select "Belgique Luxembourg Veuillez sélectionner une option" at bounding box center [257, 188] width 458 height 46
select select "BE"
click at [28, 166] on select "Belgique Luxembourg Veuillez sélectionner une option" at bounding box center [257, 188] width 458 height 46
click at [96, 225] on div "SFP : Service Federal des Pensions Caisse de paiement 1 Numéro Tour de Midi Rue…" at bounding box center [257, 127] width 458 height 349
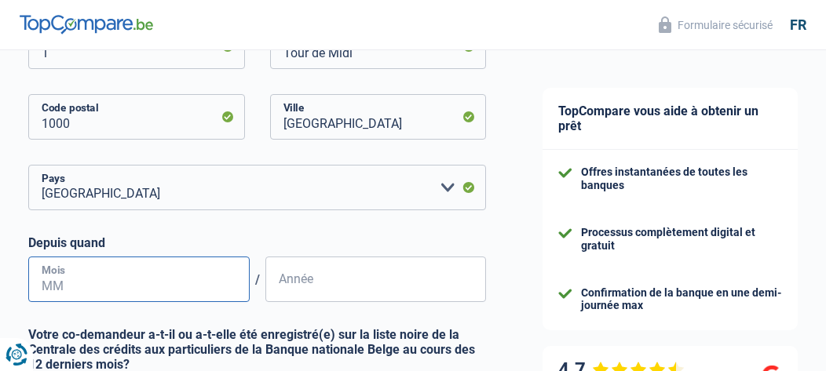
click at [168, 292] on input "Mois" at bounding box center [138, 280] width 221 height 46
type input "03"
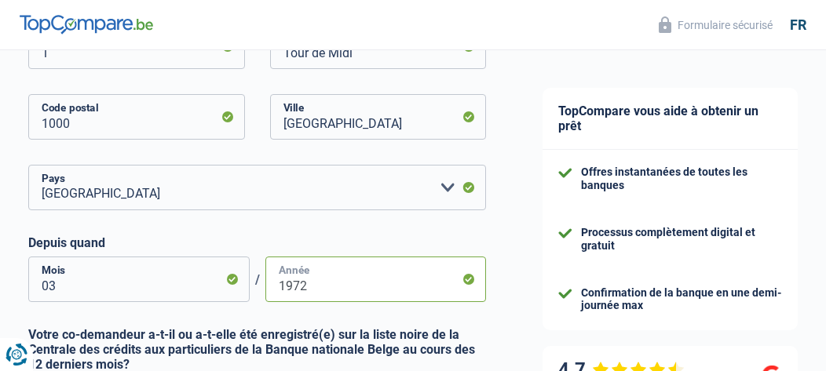
type input "1972"
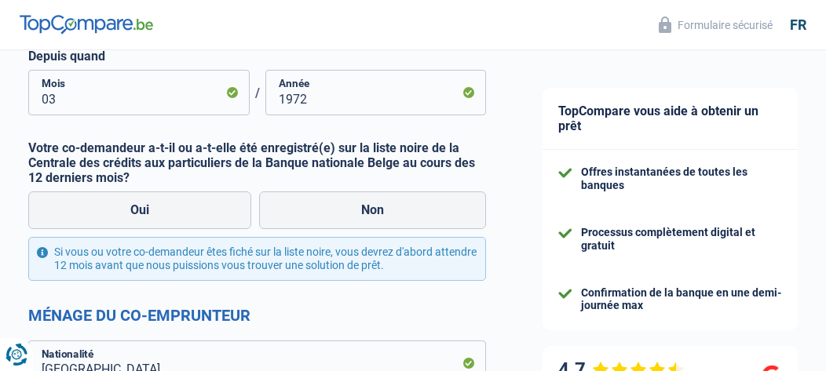
scroll to position [754, 0]
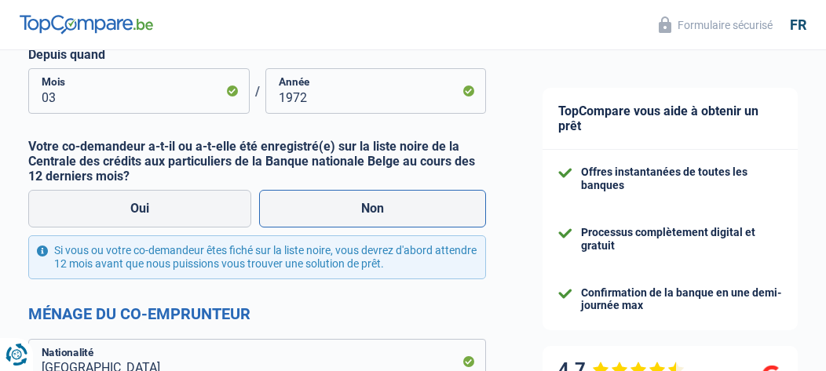
click at [386, 216] on label "Non" at bounding box center [372, 209] width 227 height 38
click at [386, 216] on input "Non" at bounding box center [372, 209] width 227 height 38
radio input "true"
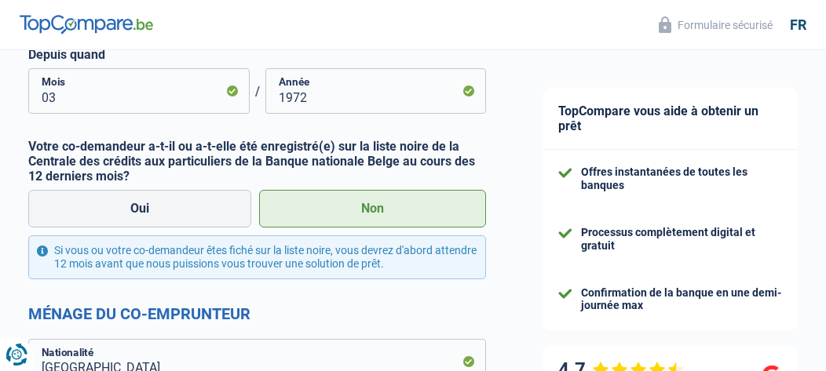
click at [386, 216] on label "Non" at bounding box center [372, 209] width 227 height 38
click at [386, 216] on input "Non" at bounding box center [372, 209] width 227 height 38
click at [386, 216] on label "Non" at bounding box center [372, 209] width 227 height 38
click at [386, 216] on input "Non" at bounding box center [372, 209] width 227 height 38
click at [463, 206] on label "Non" at bounding box center [372, 209] width 227 height 38
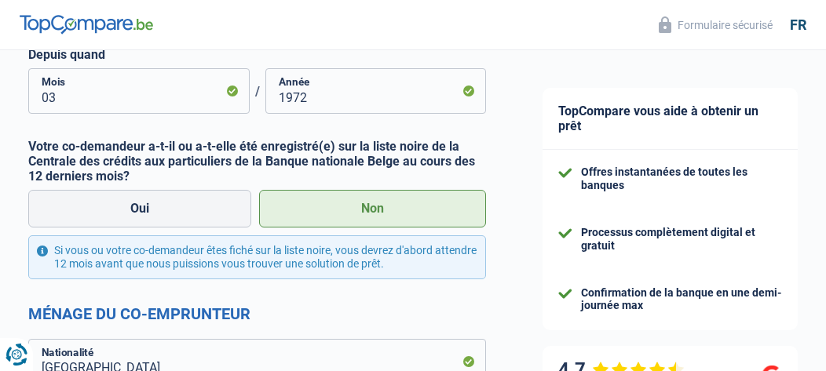
click at [463, 206] on input "Non" at bounding box center [372, 209] width 227 height 38
click at [463, 206] on label "Non" at bounding box center [372, 209] width 227 height 38
click at [463, 206] on input "Non" at bounding box center [372, 209] width 227 height 38
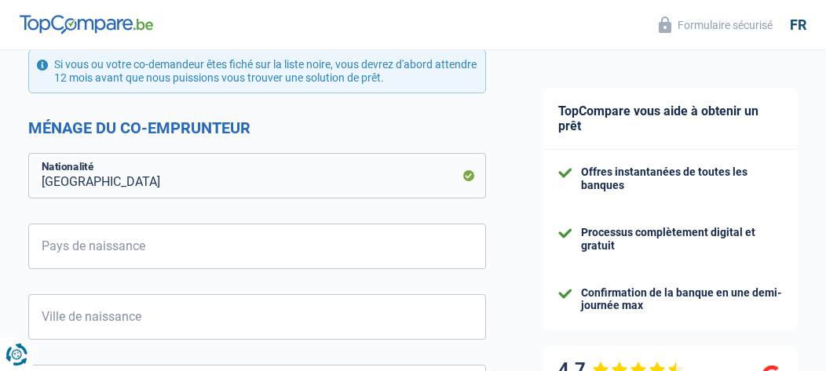
scroll to position [942, 0]
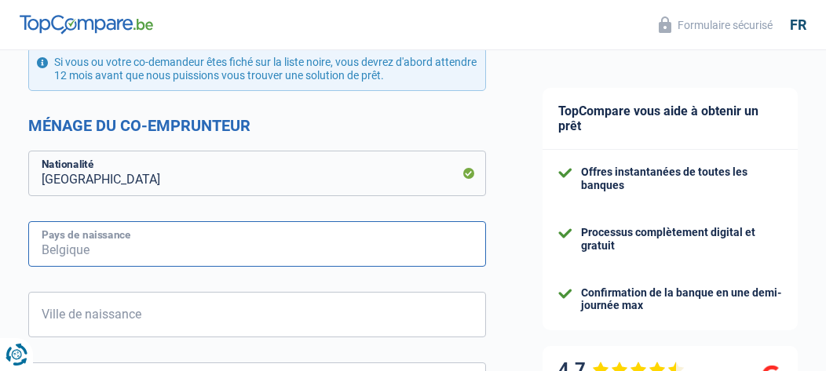
click at [152, 258] on input "Pays de naissance" at bounding box center [257, 244] width 458 height 46
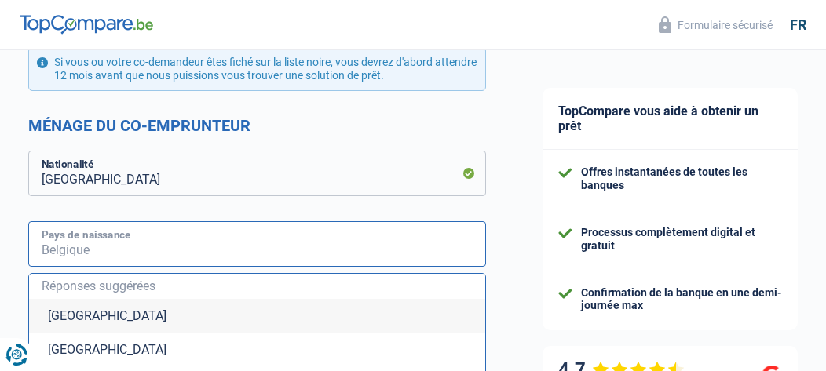
type input "Maroc"
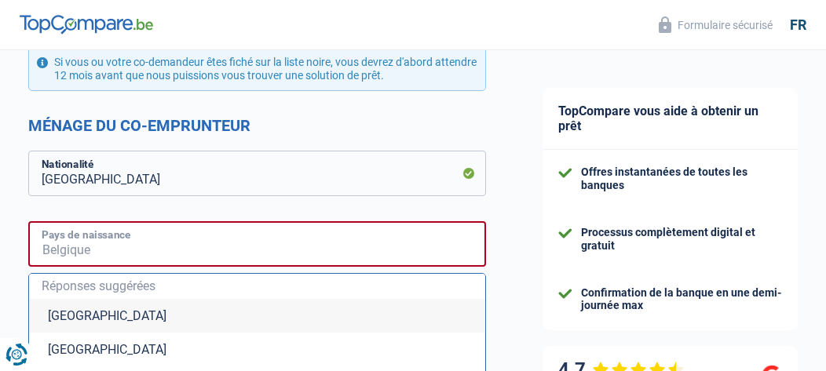
type input "Maroc"
click at [264, 244] on input "Maroc" at bounding box center [257, 244] width 458 height 46
click at [315, 247] on input "Maroc" at bounding box center [257, 244] width 458 height 46
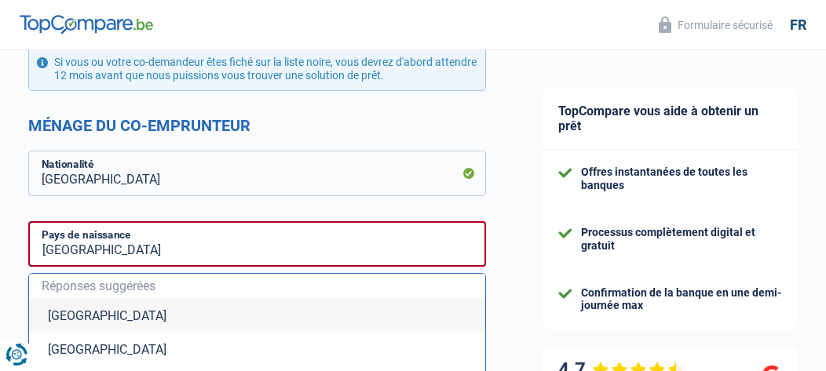
click at [528, 312] on div "TopCompare vous aide à obtenir un prêt Offres instantanées de toutes les banque…" at bounding box center [670, 186] width 312 height 2156
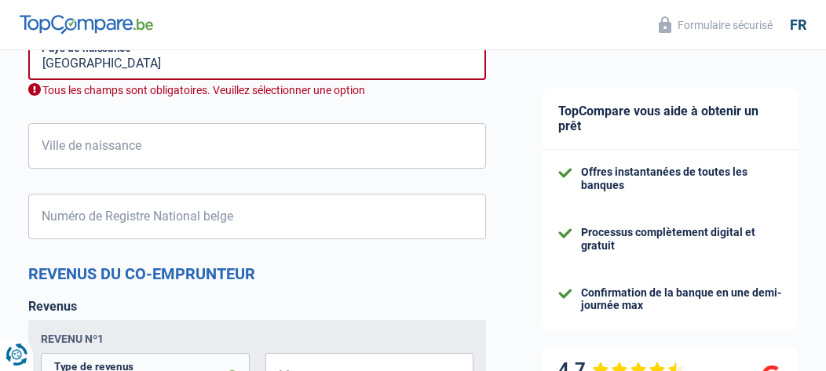
scroll to position [1131, 0]
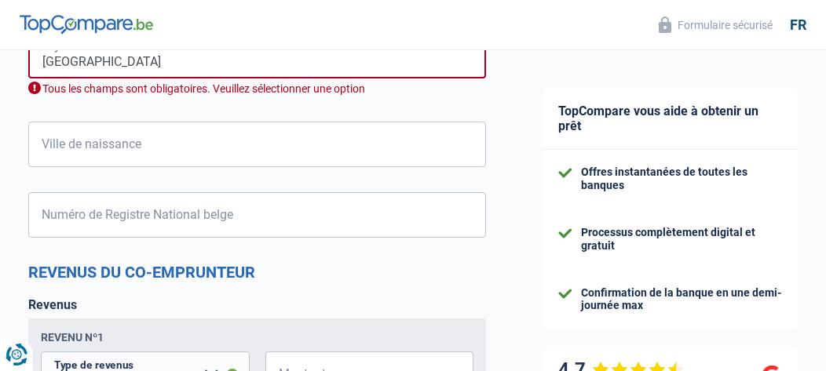
click at [344, 64] on input "Maroc" at bounding box center [257, 56] width 458 height 46
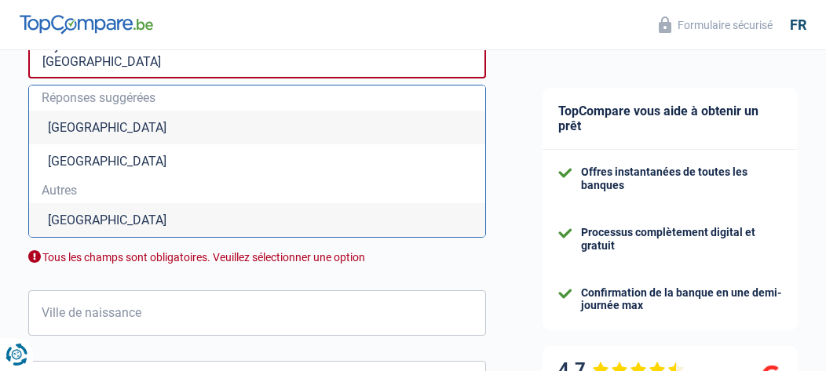
click at [65, 224] on li "Maroc" at bounding box center [257, 220] width 456 height 34
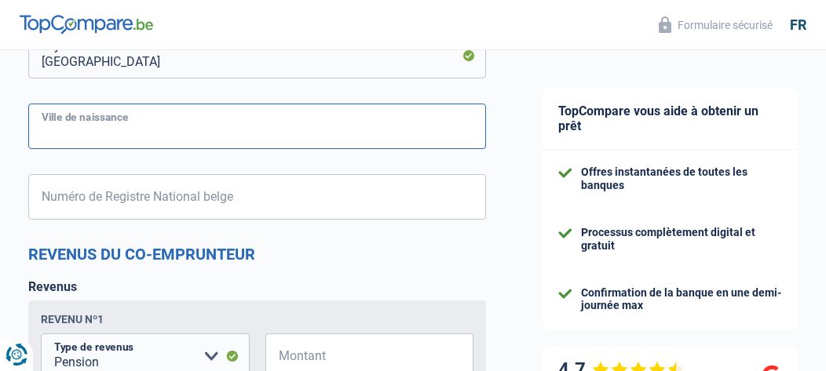
click at [124, 131] on input "Ville de naissance" at bounding box center [257, 127] width 458 height 46
type input "GUERROUANE DU SUD"
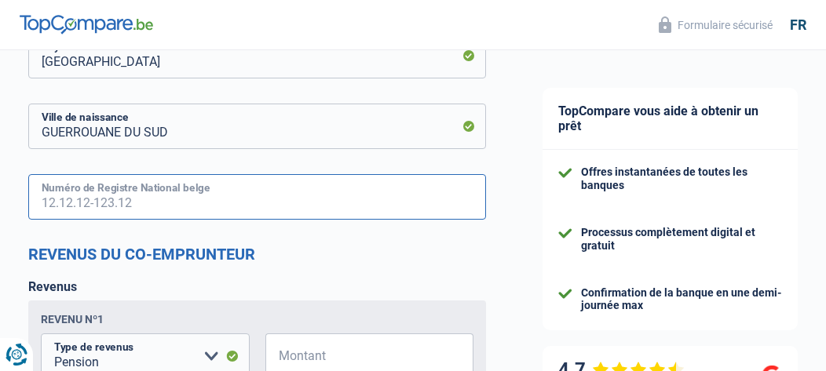
click at [86, 199] on input "Numéro de Registre National belge" at bounding box center [257, 197] width 458 height 46
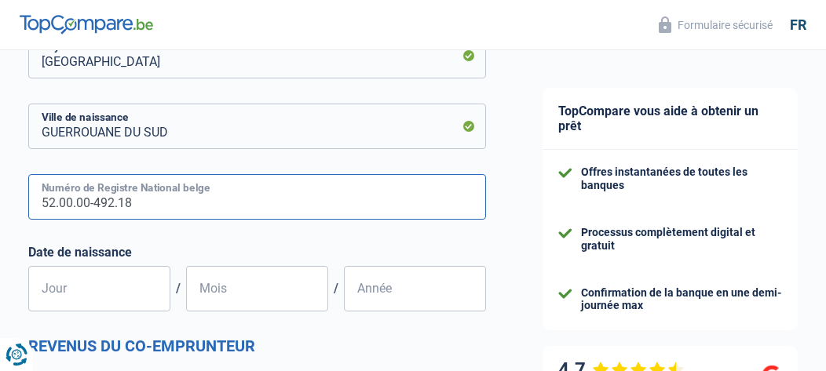
type input "52.00.00-492.18"
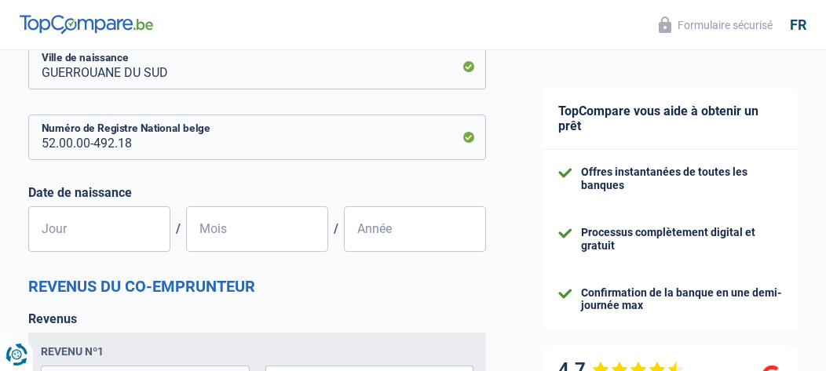
scroll to position [1194, 0]
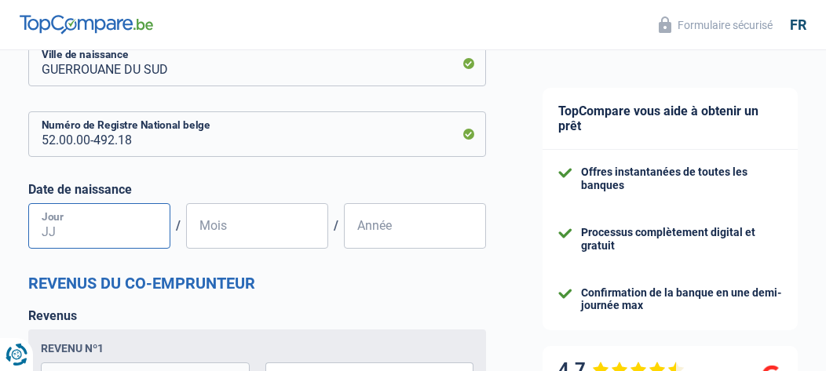
click at [90, 229] on input "Jour" at bounding box center [99, 226] width 142 height 46
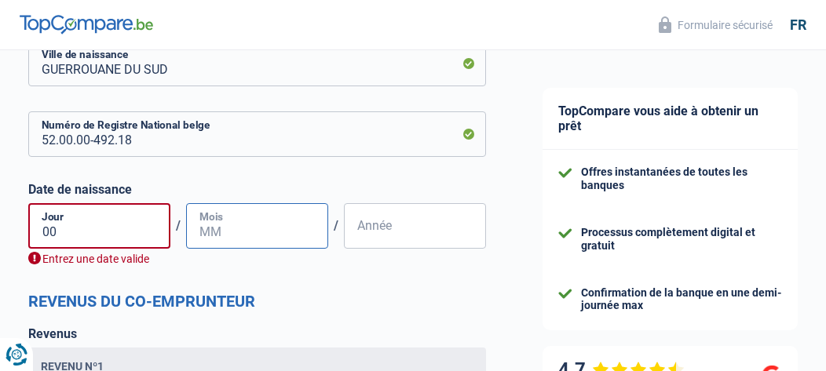
click at [243, 221] on input "Mois" at bounding box center [257, 226] width 142 height 46
click at [54, 236] on input "00" at bounding box center [99, 226] width 142 height 46
type input "01"
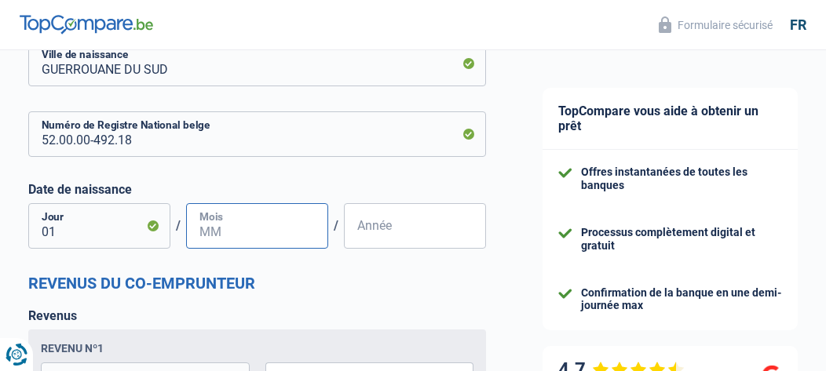
click at [229, 230] on input "Mois" at bounding box center [257, 226] width 142 height 46
type input "01"
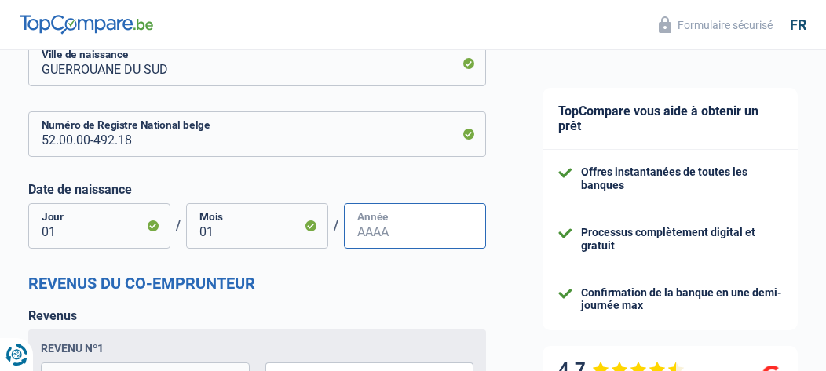
click at [372, 235] on input "Année" at bounding box center [415, 226] width 142 height 46
type input "1952"
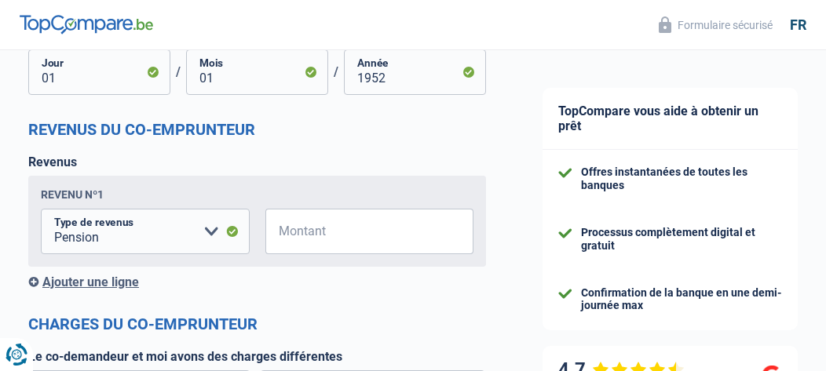
scroll to position [1351, 0]
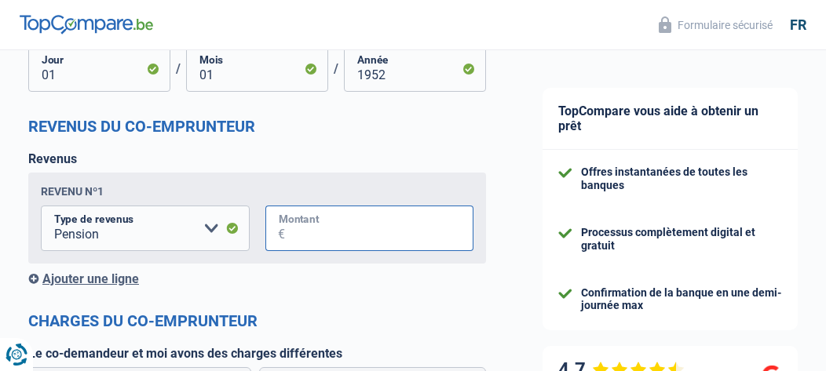
click at [377, 235] on input "Montant" at bounding box center [379, 229] width 189 height 46
type input "837"
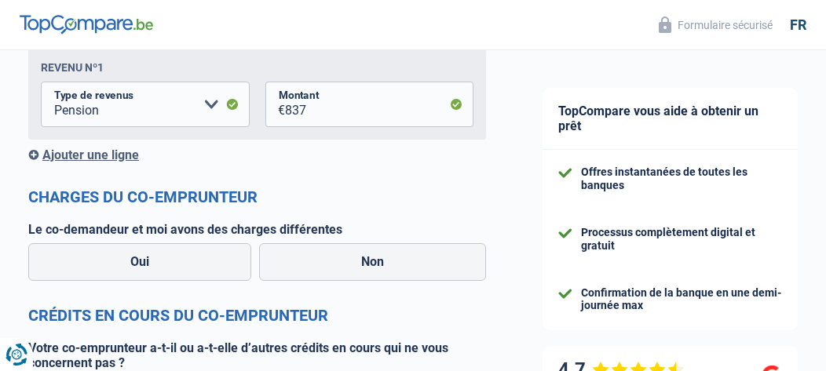
scroll to position [1476, 0]
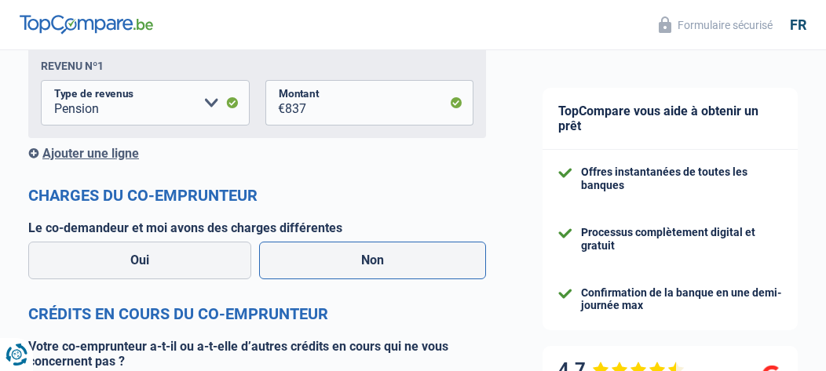
click at [369, 264] on label "Non" at bounding box center [372, 261] width 227 height 38
click at [369, 264] on input "Non" at bounding box center [372, 261] width 227 height 38
radio input "true"
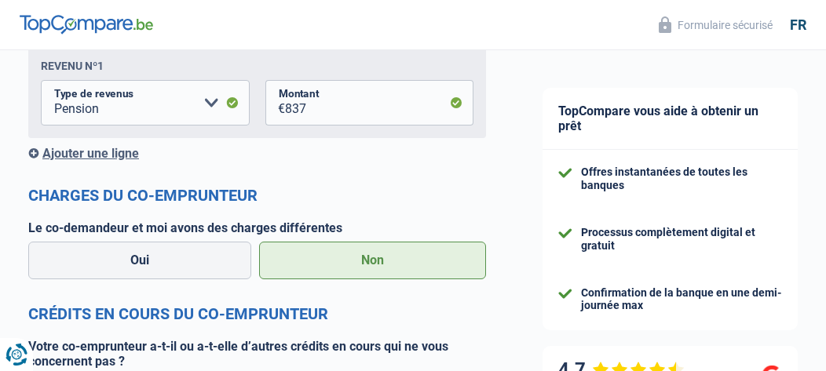
click at [469, 278] on label "Non" at bounding box center [372, 261] width 227 height 38
click at [469, 278] on input "Non" at bounding box center [372, 261] width 227 height 38
click at [469, 278] on label "Non" at bounding box center [372, 261] width 227 height 38
click at [469, 278] on input "Non" at bounding box center [372, 261] width 227 height 38
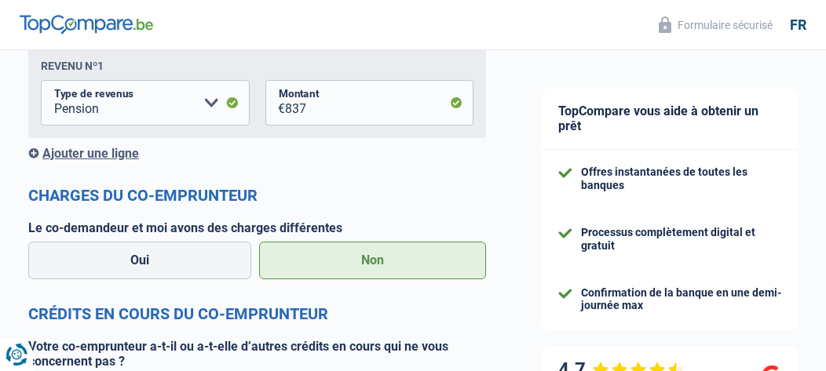
click at [469, 266] on label "Non" at bounding box center [372, 261] width 227 height 38
click at [469, 266] on input "Non" at bounding box center [372, 261] width 227 height 38
click at [469, 266] on label "Non" at bounding box center [372, 261] width 227 height 38
click at [469, 266] on input "Non" at bounding box center [372, 261] width 227 height 38
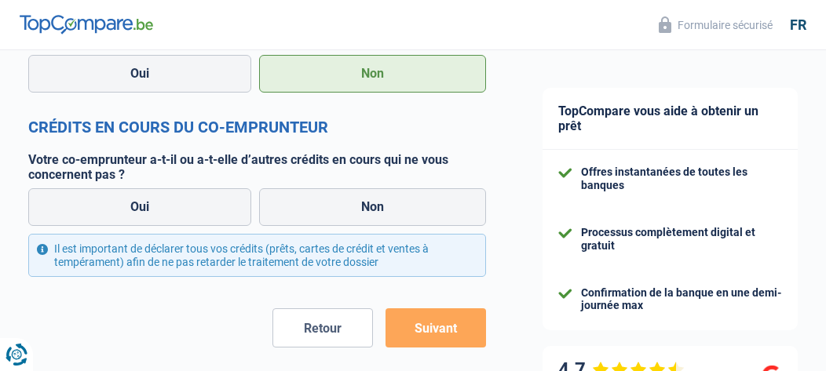
scroll to position [1665, 0]
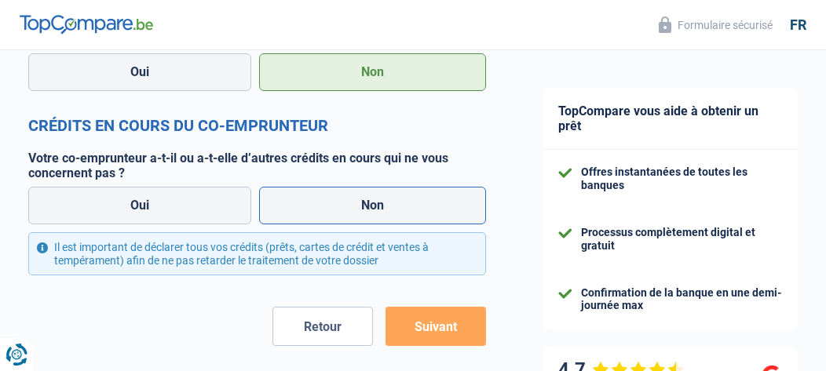
click at [447, 220] on label "Non" at bounding box center [372, 206] width 227 height 38
click at [447, 220] on input "Non" at bounding box center [372, 206] width 227 height 38
radio input "true"
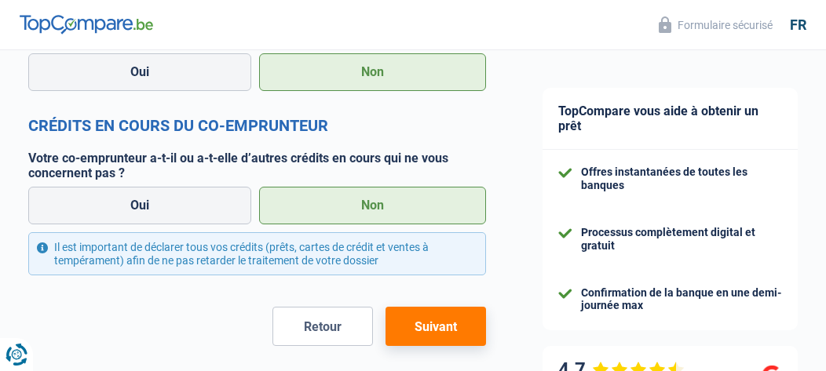
click at [429, 332] on button "Suivant" at bounding box center [436, 326] width 101 height 39
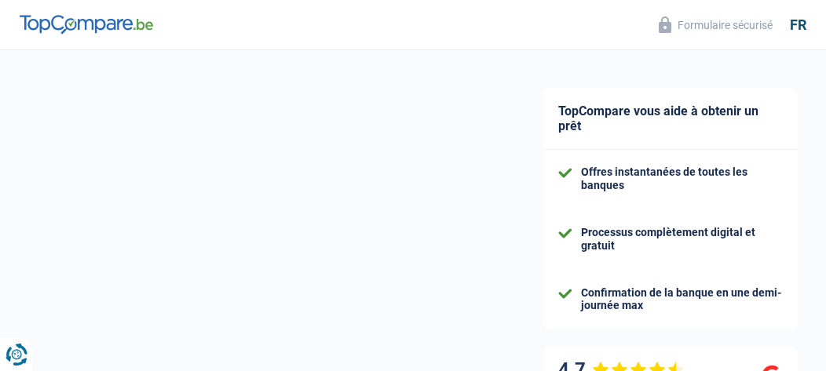
select select "renovation"
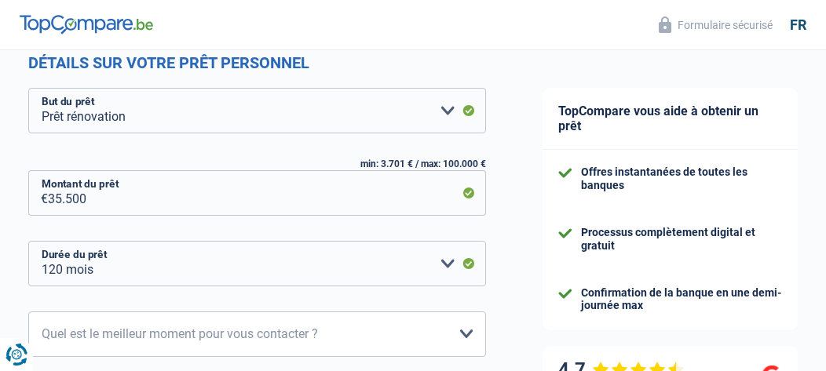
scroll to position [220, 0]
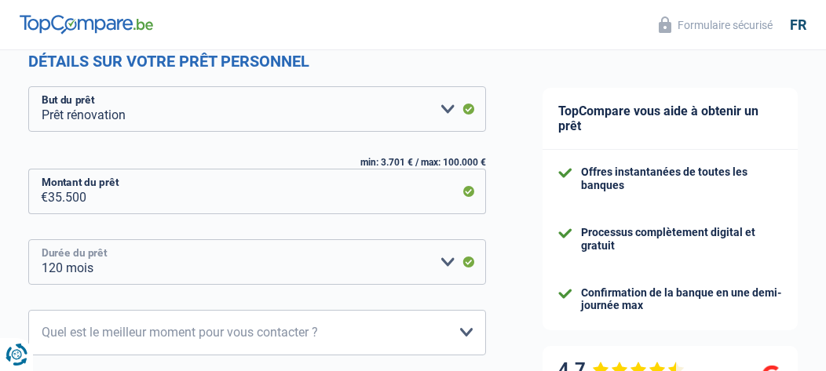
click at [452, 262] on select "12 mois 18 mois 24 mois 30 mois 36 mois 42 mois 48 mois 60 mois 72 mois 84 mois…" at bounding box center [257, 263] width 458 height 46
click at [28, 240] on select "12 mois 18 mois 24 mois 30 mois 36 mois 42 mois 48 mois 60 mois 72 mois 84 mois…" at bounding box center [257, 263] width 458 height 46
select select "60"
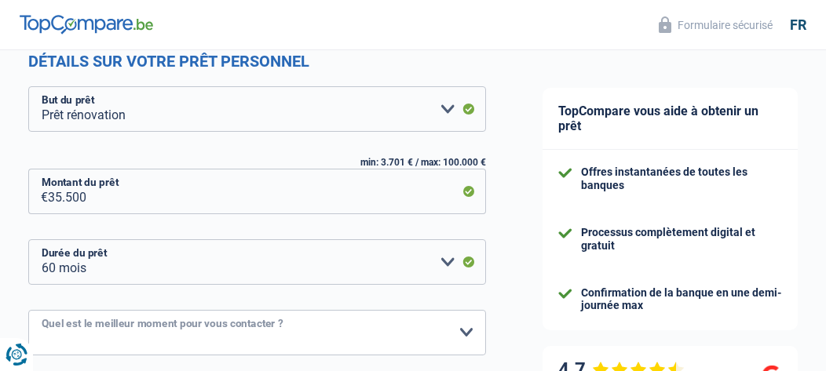
click at [88, 331] on select "10h-12h 12h-14h 14h-16h 16h-18h Veuillez sélectionner une option" at bounding box center [257, 333] width 458 height 46
select select "10-12"
click at [28, 311] on select "10h-12h 12h-14h 14h-16h 16h-18h Veuillez sélectionner une option" at bounding box center [257, 333] width 458 height 46
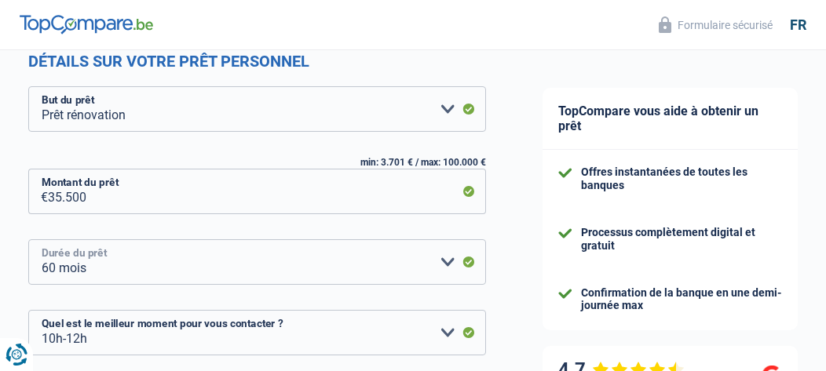
click at [77, 269] on select "12 mois 18 mois 24 mois 30 mois 36 mois 42 mois 48 mois 60 mois 72 mois 84 mois…" at bounding box center [257, 263] width 458 height 46
click at [28, 240] on select "12 mois 18 mois 24 mois 30 mois 36 mois 42 mois 48 mois 60 mois 72 mois 84 mois…" at bounding box center [257, 263] width 458 height 46
select select "60"
click at [514, 334] on div "TopCompare vous aide à obtenir un prêt Offres instantanées de toutes les banque…" at bounding box center [670, 203] width 312 height 747
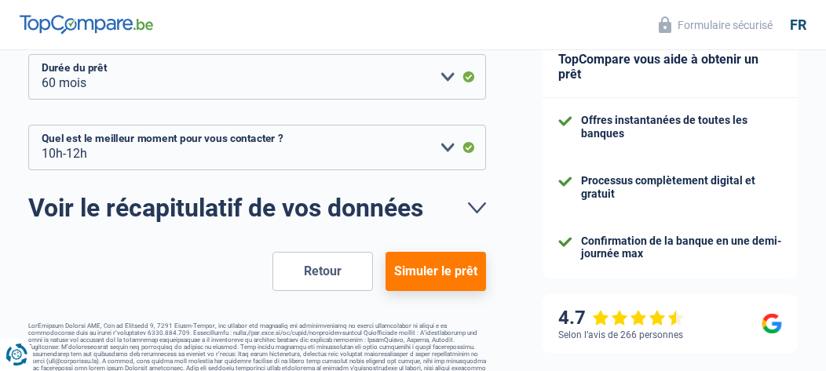
scroll to position [408, 0]
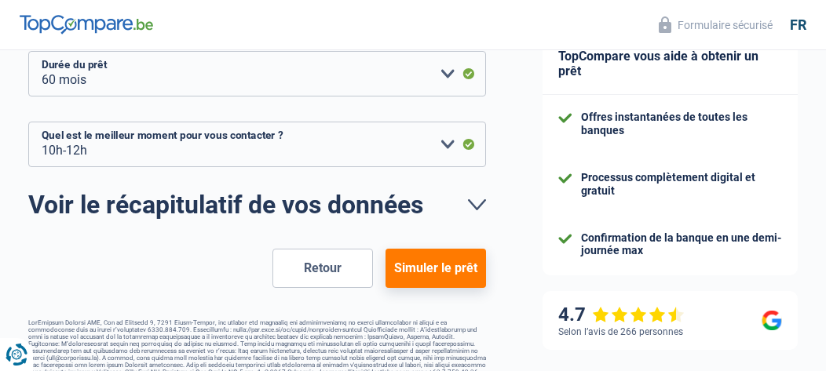
click at [478, 211] on link "Voir le récapitulatif de vos données" at bounding box center [257, 204] width 458 height 25
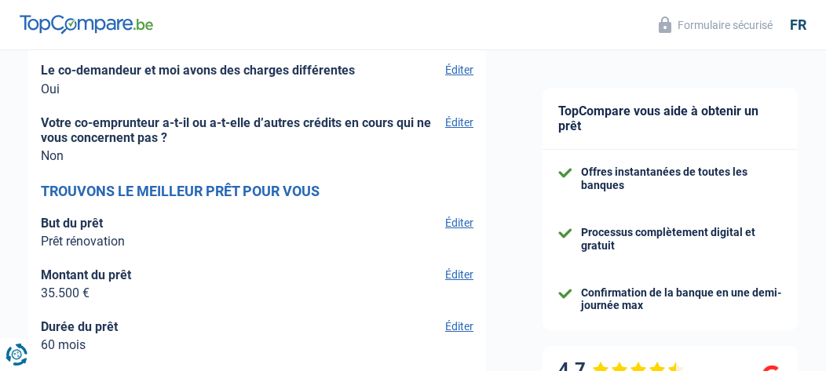
scroll to position [3958, 0]
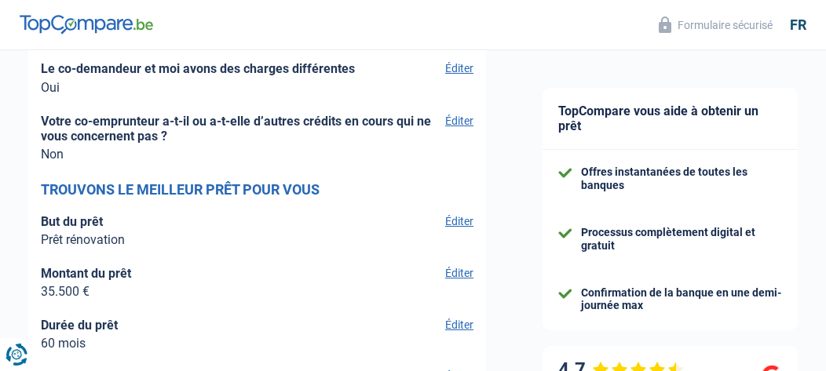
click at [458, 75] on button "Éditer" at bounding box center [457, 68] width 33 height 14
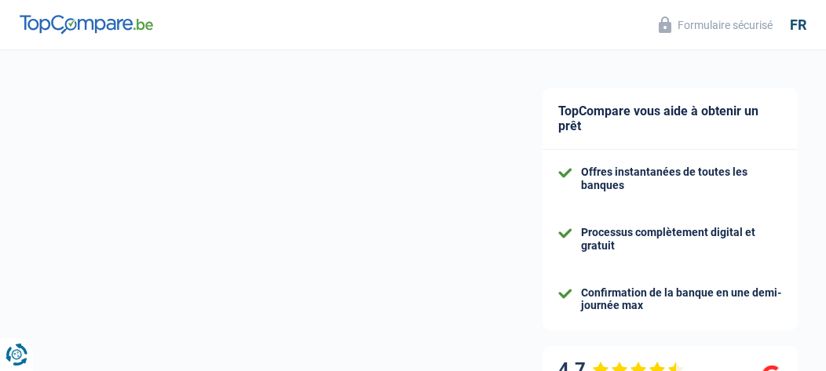
select select "retired"
select select "BE"
select select "pension"
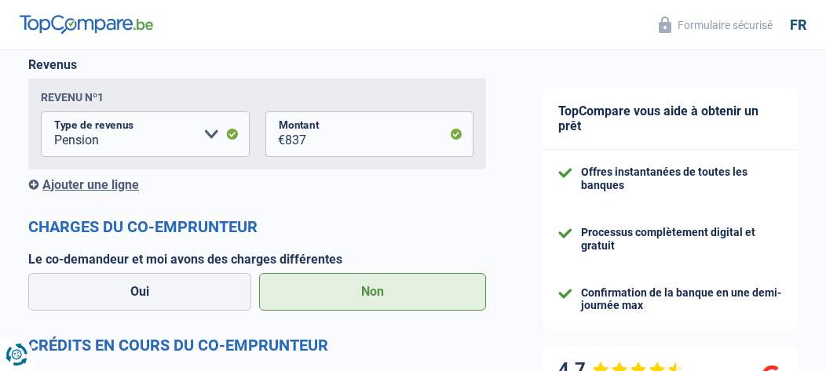
scroll to position [1476, 0]
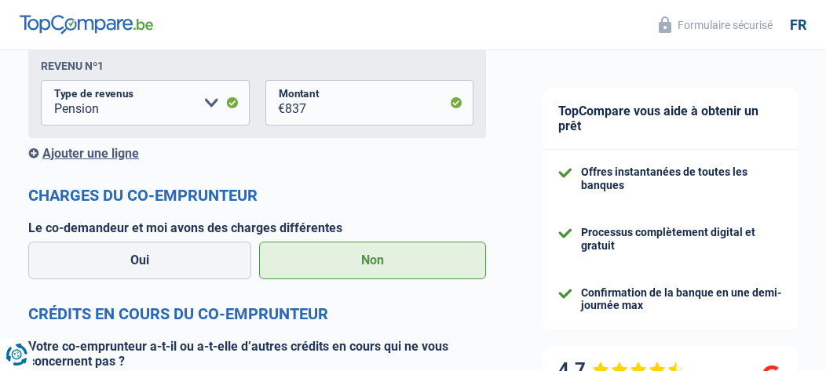
click at [459, 258] on label "Non" at bounding box center [372, 261] width 227 height 38
click at [459, 258] on input "Non" at bounding box center [372, 261] width 227 height 38
click at [459, 258] on label "Non" at bounding box center [372, 261] width 227 height 38
click at [459, 258] on input "Non" at bounding box center [372, 261] width 227 height 38
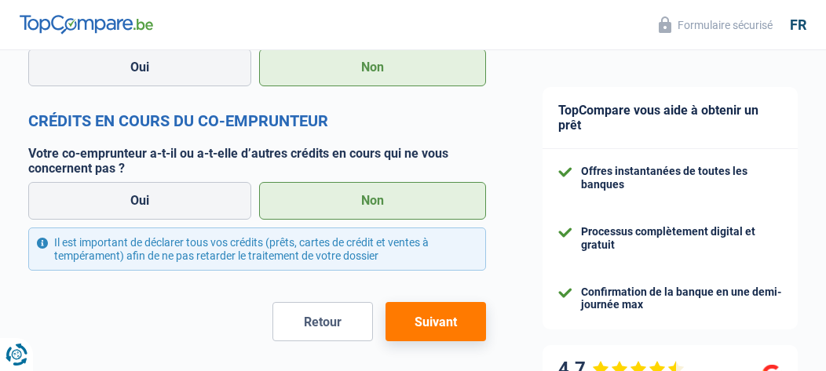
scroll to position [1696, 0]
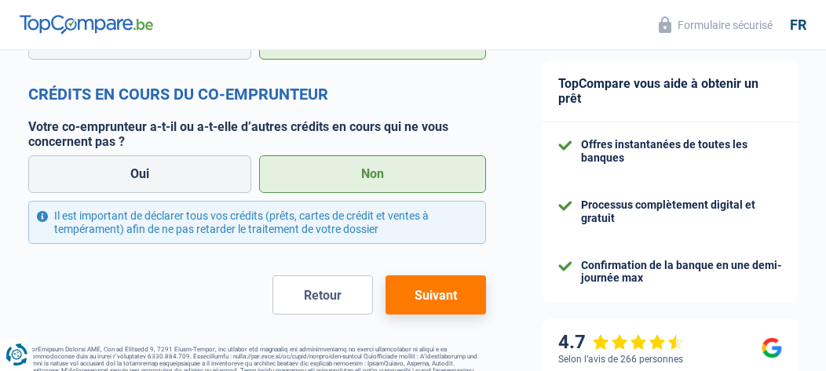
click at [446, 299] on button "Suivant" at bounding box center [436, 295] width 101 height 39
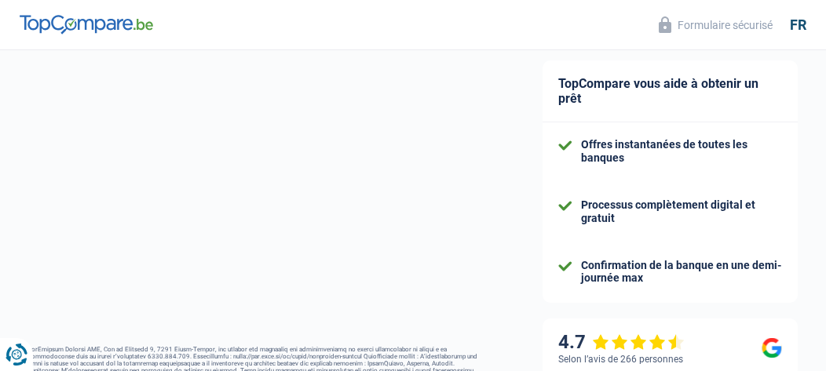
select select "renovation"
select select "120"
select select "10-12"
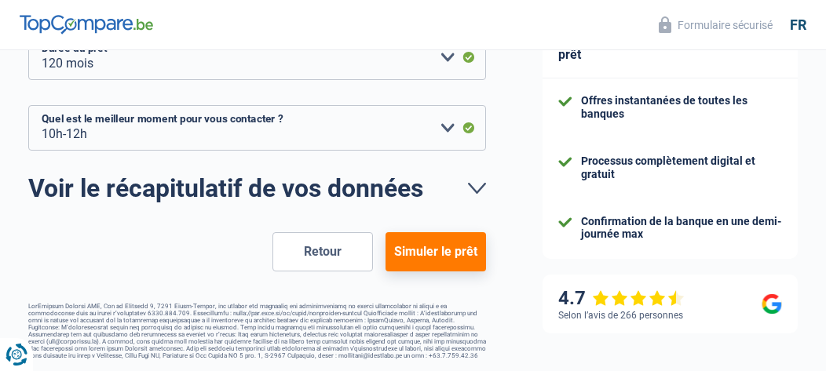
scroll to position [429, 0]
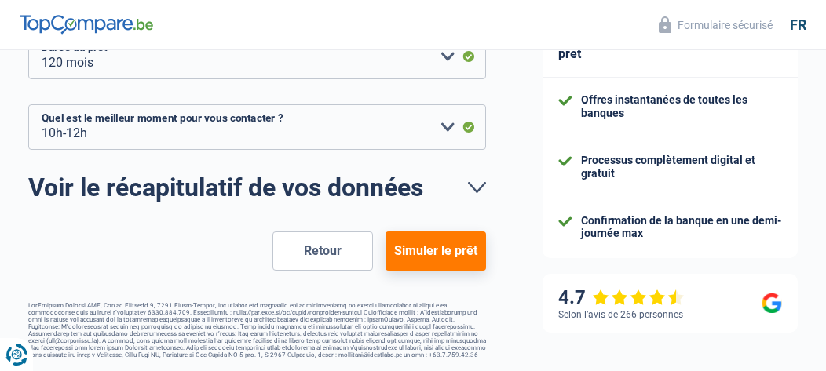
click at [424, 247] on button "Simuler le prêt" at bounding box center [436, 251] width 101 height 39
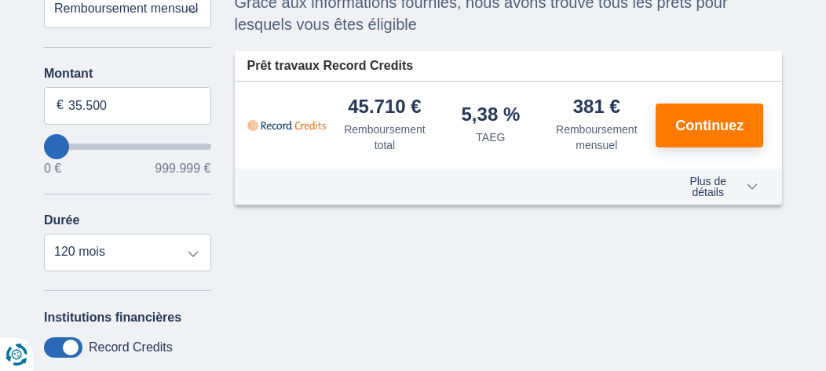
scroll to position [188, 0]
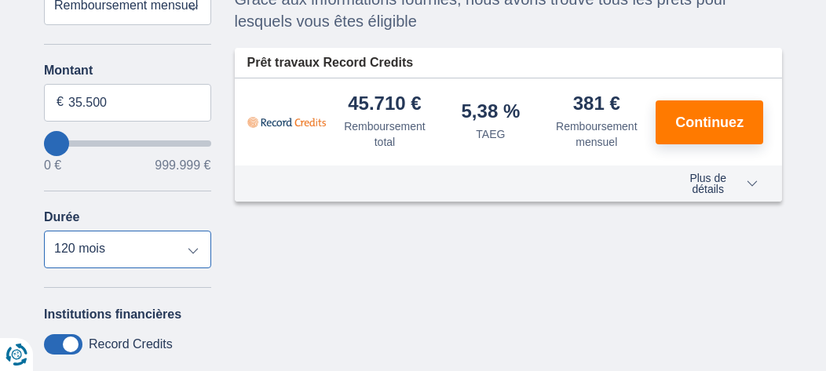
click at [193, 252] on select "12 mois 18 mois 24 mois 30 mois 36 mois 42 mois 48 mois 60 mois 72 mois 84 mois…" at bounding box center [127, 250] width 167 height 38
click at [44, 231] on select "12 mois 18 mois 24 mois 30 mois 36 mois 42 mois 48 mois 60 mois 72 mois 84 mois…" at bounding box center [127, 250] width 167 height 38
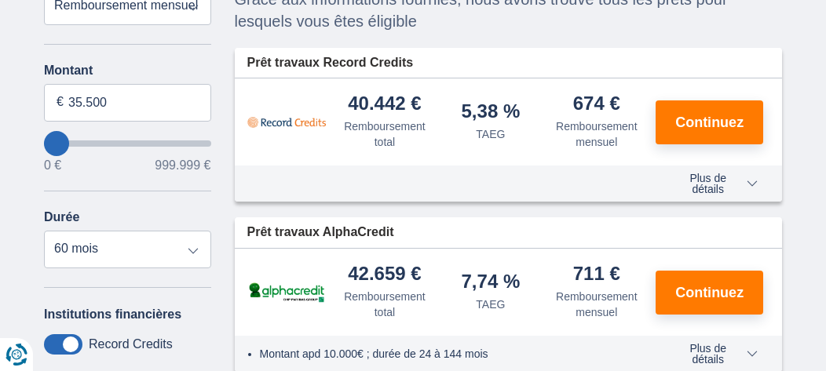
click at [814, 273] on div "× widget.non-eligible-application.title widget.non-eligible-application.text no…" at bounding box center [413, 266] width 826 height 706
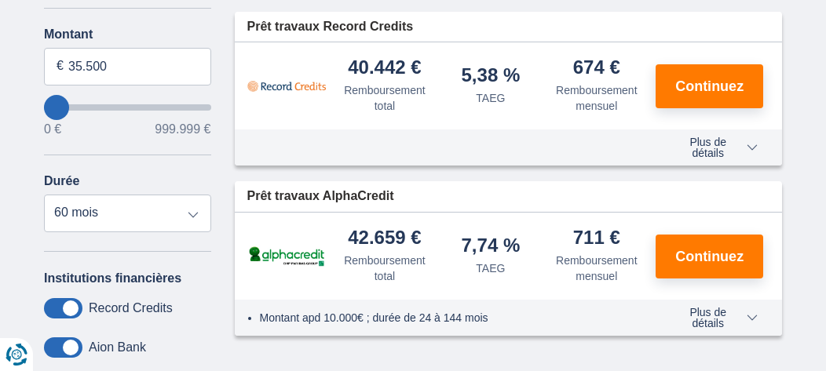
scroll to position [220, 0]
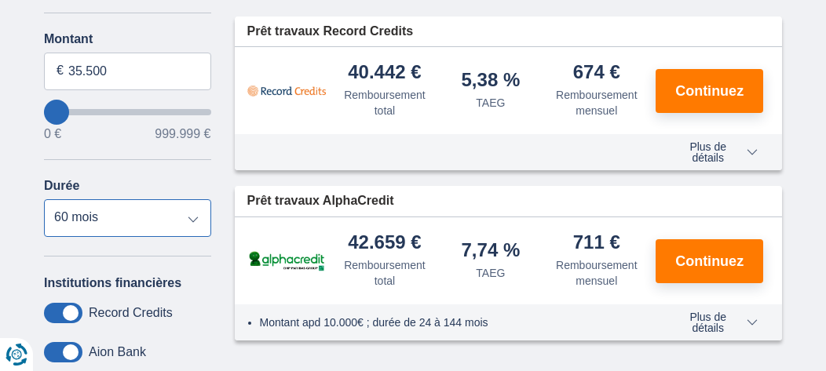
click at [191, 221] on select "12 mois 18 mois 24 mois 30 mois 36 mois 42 mois 48 mois 60 mois 72 mois 84 mois…" at bounding box center [127, 218] width 167 height 38
click at [44, 199] on select "12 mois 18 mois 24 mois 30 mois 36 mois 42 mois 48 mois 60 mois 72 mois 84 mois…" at bounding box center [127, 218] width 167 height 38
select select "48"
click at [792, 249] on div "Aucun prêt n'est disponible pour votre requête en raison des filtres sélectionn…" at bounding box center [509, 120] width 572 height 441
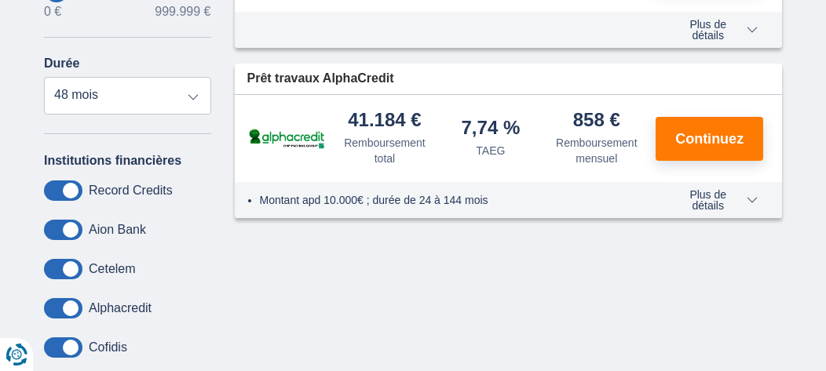
scroll to position [346, 0]
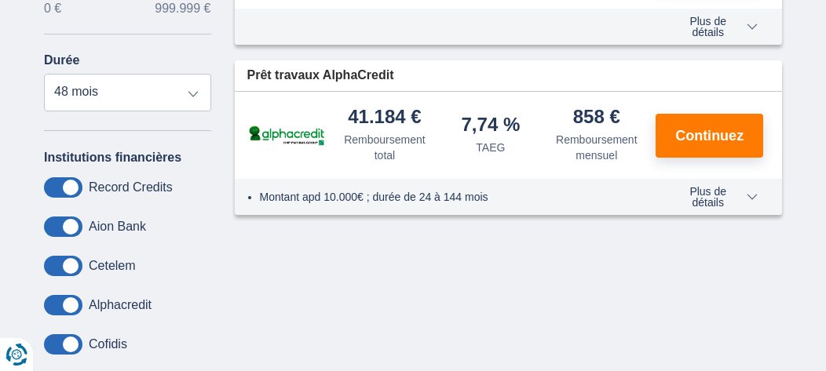
click at [52, 264] on span at bounding box center [63, 266] width 38 height 20
click at [0, 0] on input "checkbox" at bounding box center [0, 0] width 0 height 0
click at [57, 341] on span at bounding box center [63, 345] width 38 height 20
click at [0, 0] on input "checkbox" at bounding box center [0, 0] width 0 height 0
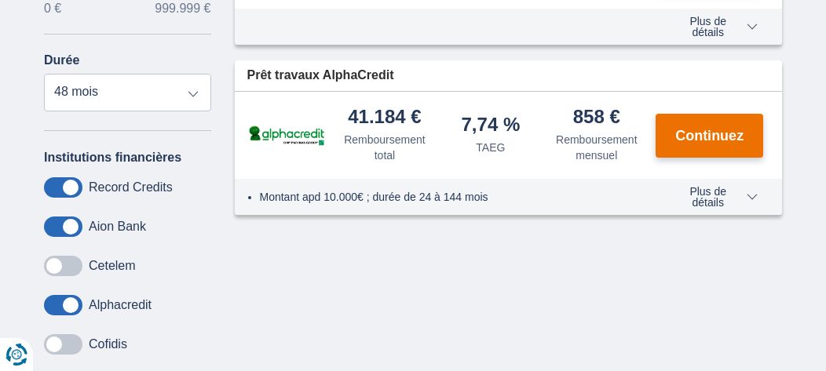
click at [722, 136] on span "Continuez" at bounding box center [709, 136] width 68 height 14
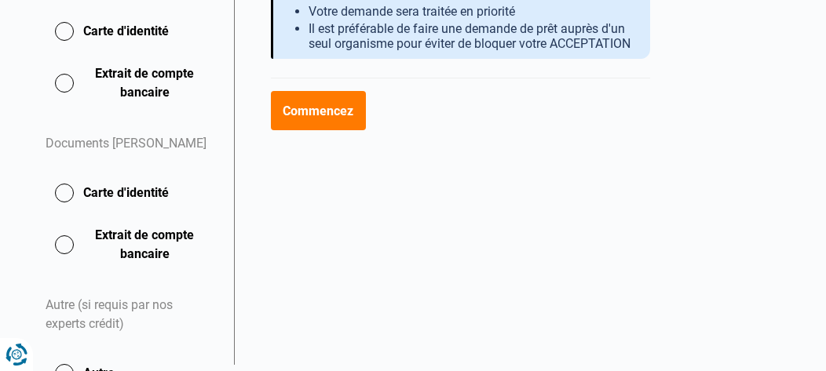
scroll to position [358, 0]
click at [64, 34] on button "Carte d'identité" at bounding box center [131, 32] width 170 height 39
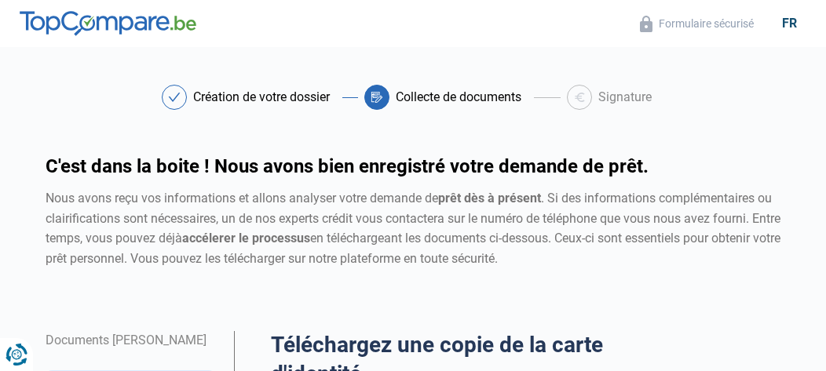
click at [64, 34] on img at bounding box center [108, 23] width 177 height 25
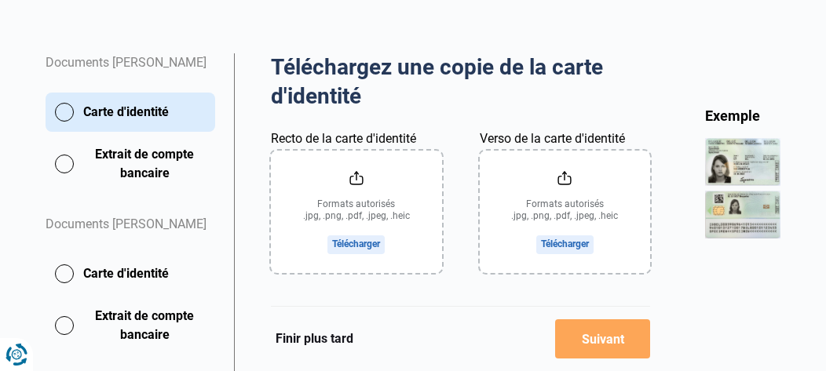
scroll to position [283, 0]
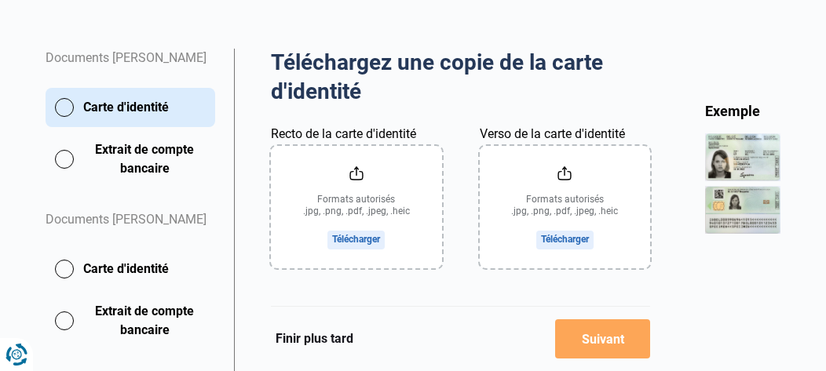
click at [64, 99] on button "Carte d'identité" at bounding box center [131, 107] width 170 height 39
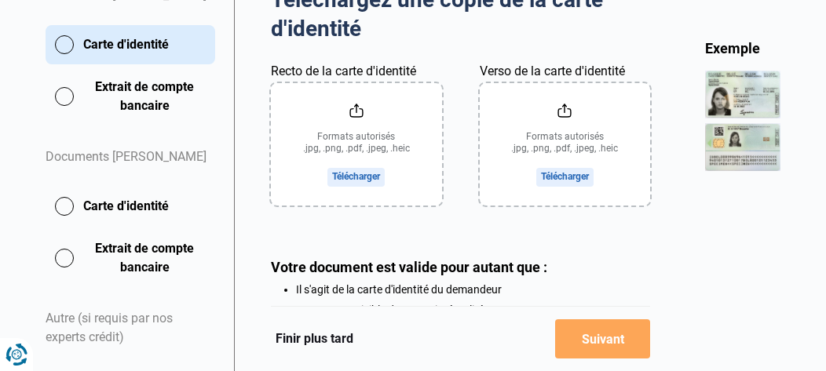
scroll to position [377, 0]
